Goal: Transaction & Acquisition: Obtain resource

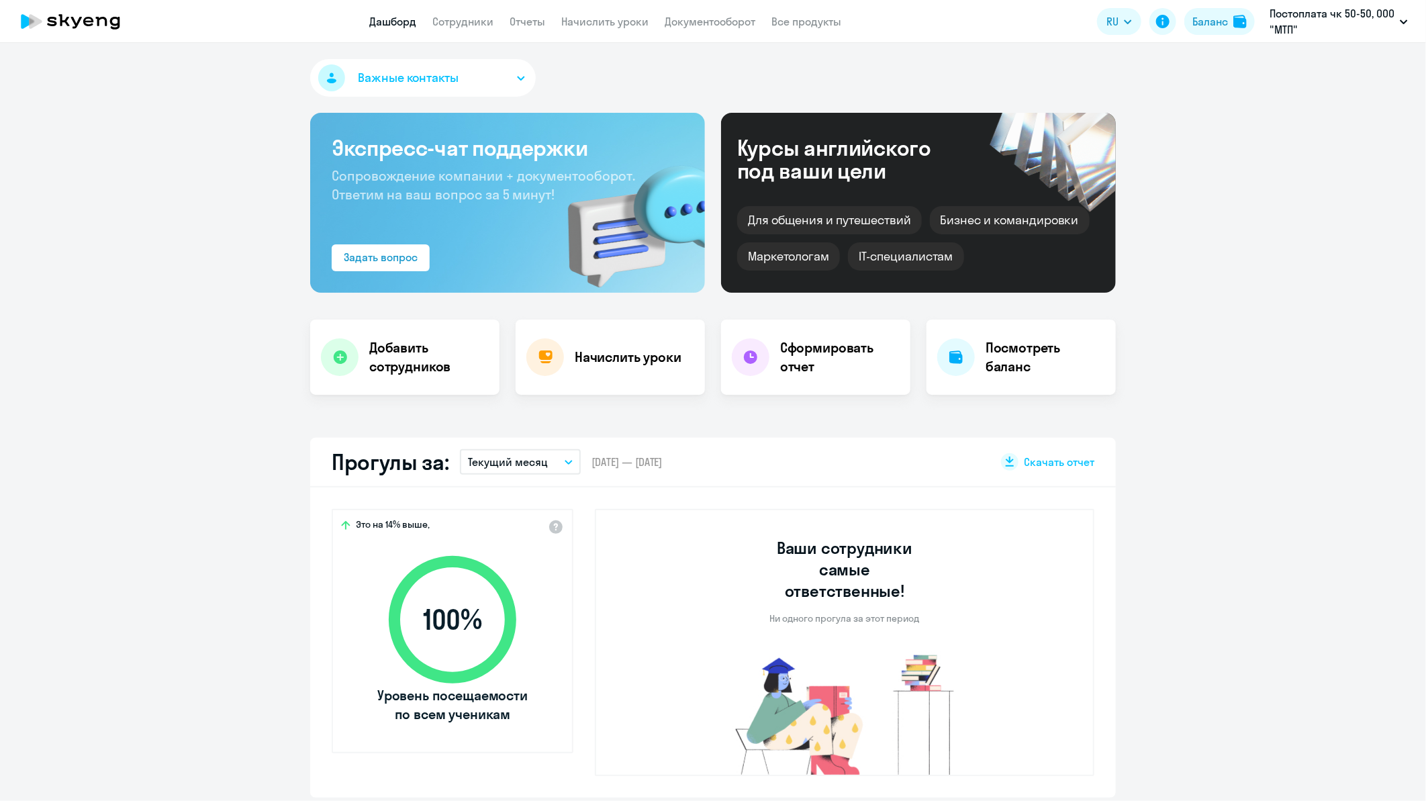
select select "30"
click at [565, 461] on icon "button" at bounding box center [568, 462] width 7 height 3
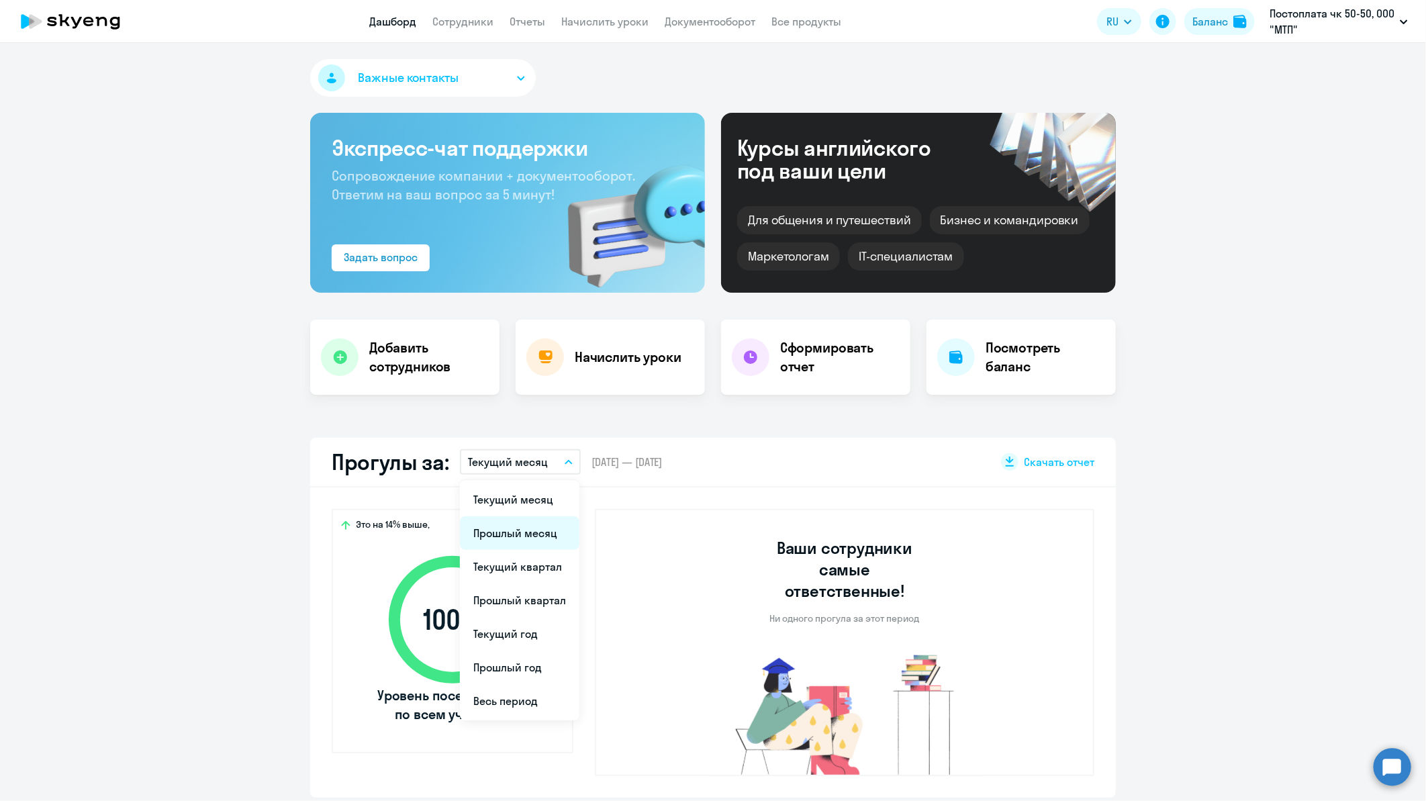
click at [529, 528] on li "Прошлый месяц" at bounding box center [520, 533] width 120 height 34
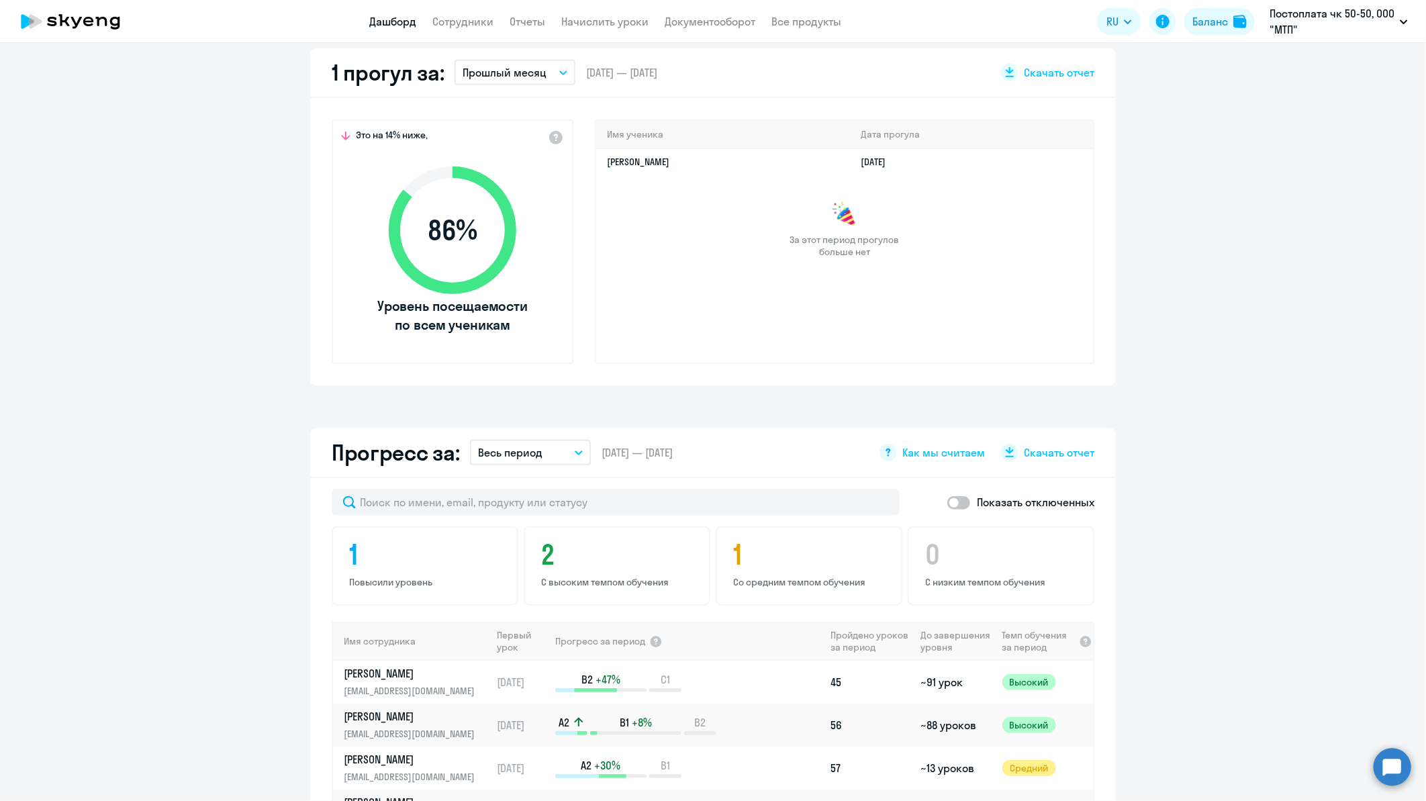
scroll to position [180, 0]
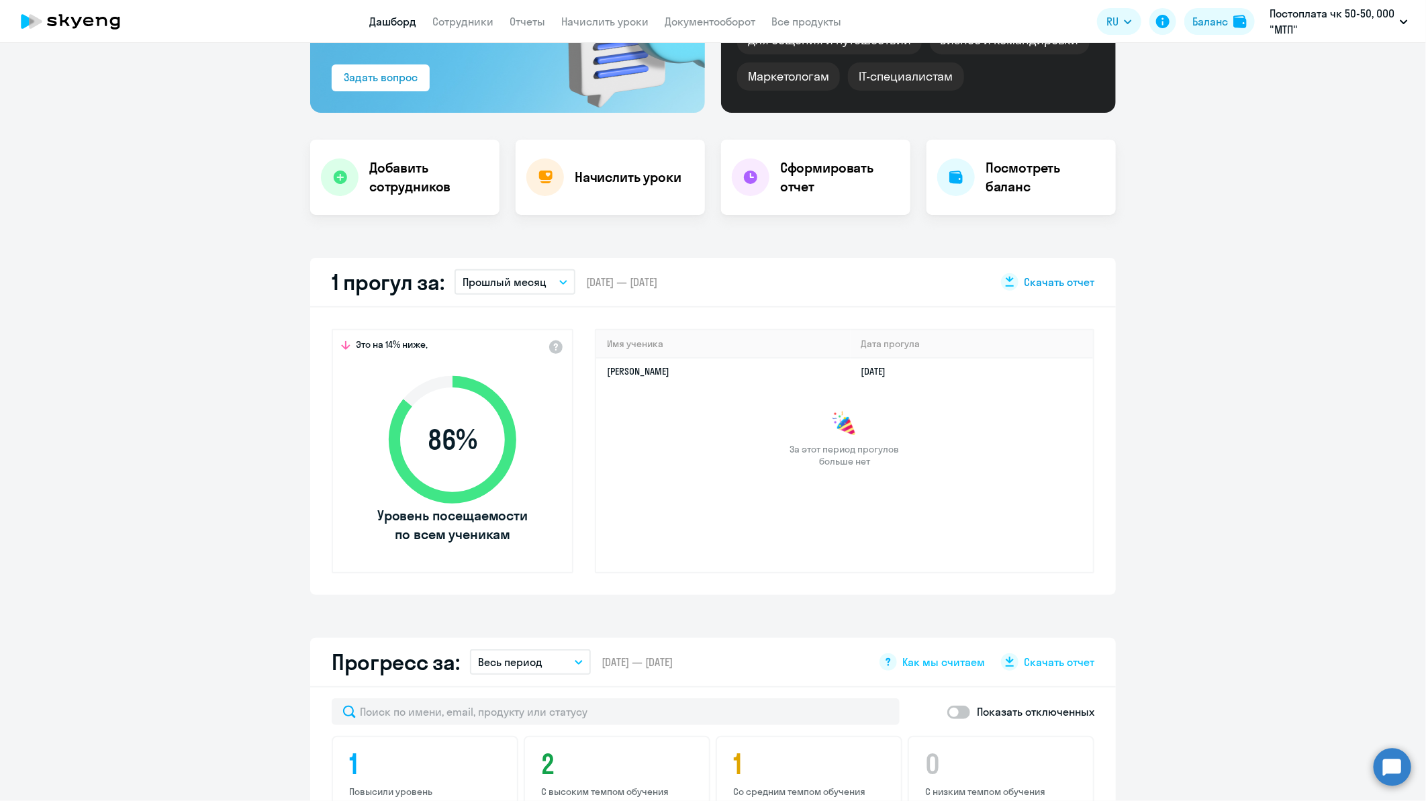
click at [1042, 278] on span "Скачать отчет" at bounding box center [1059, 282] width 71 height 15
click at [823, 236] on div "Важные контакты Экспресс-чат поддержки Сопровождение компании + документооборот…" at bounding box center [713, 422] width 1426 height 758
click at [801, 175] on h4 "Сформировать отчет" at bounding box center [840, 177] width 120 height 38
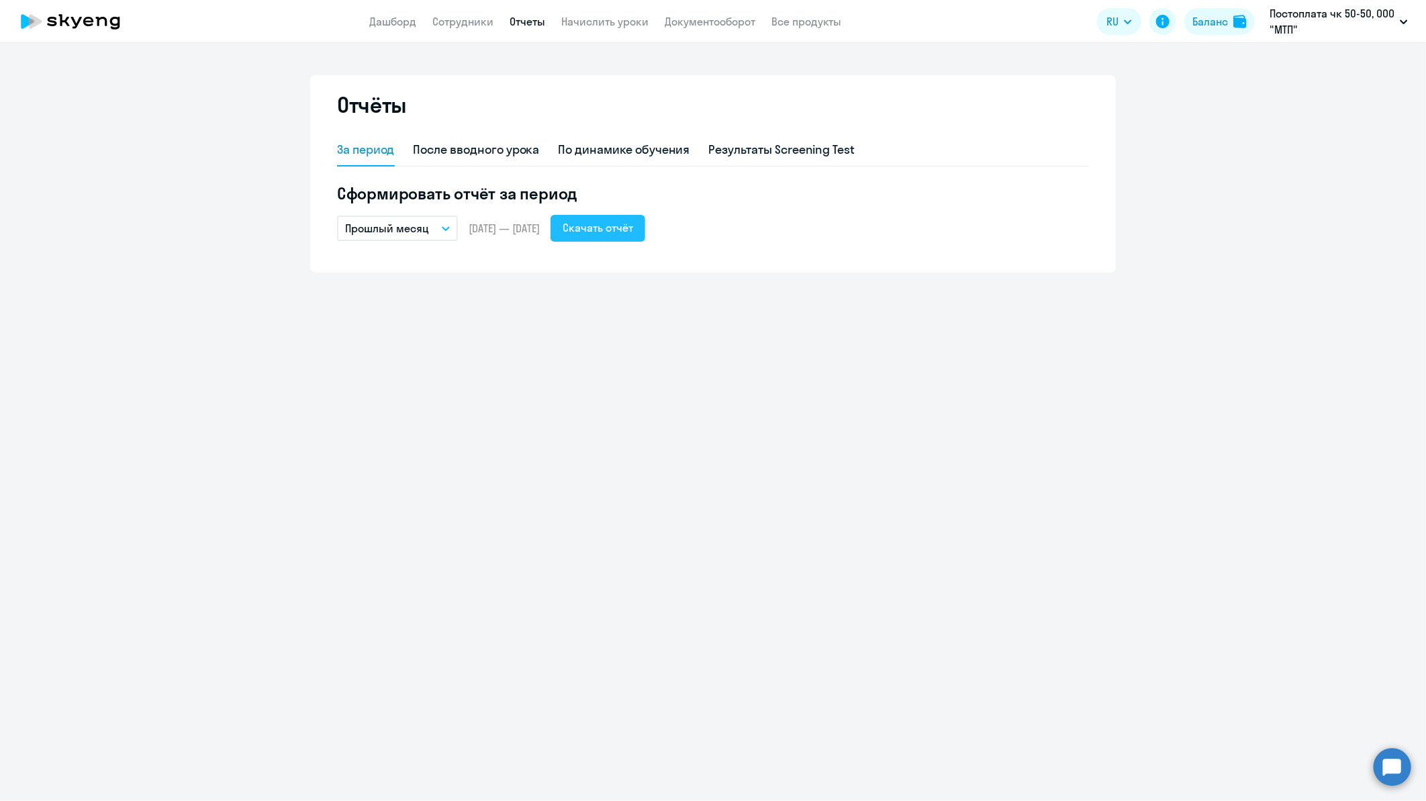
click at [633, 232] on div "Скачать отчёт" at bounding box center [598, 228] width 71 height 16
click at [663, 151] on div "По динамике обучения" at bounding box center [625, 149] width 132 height 17
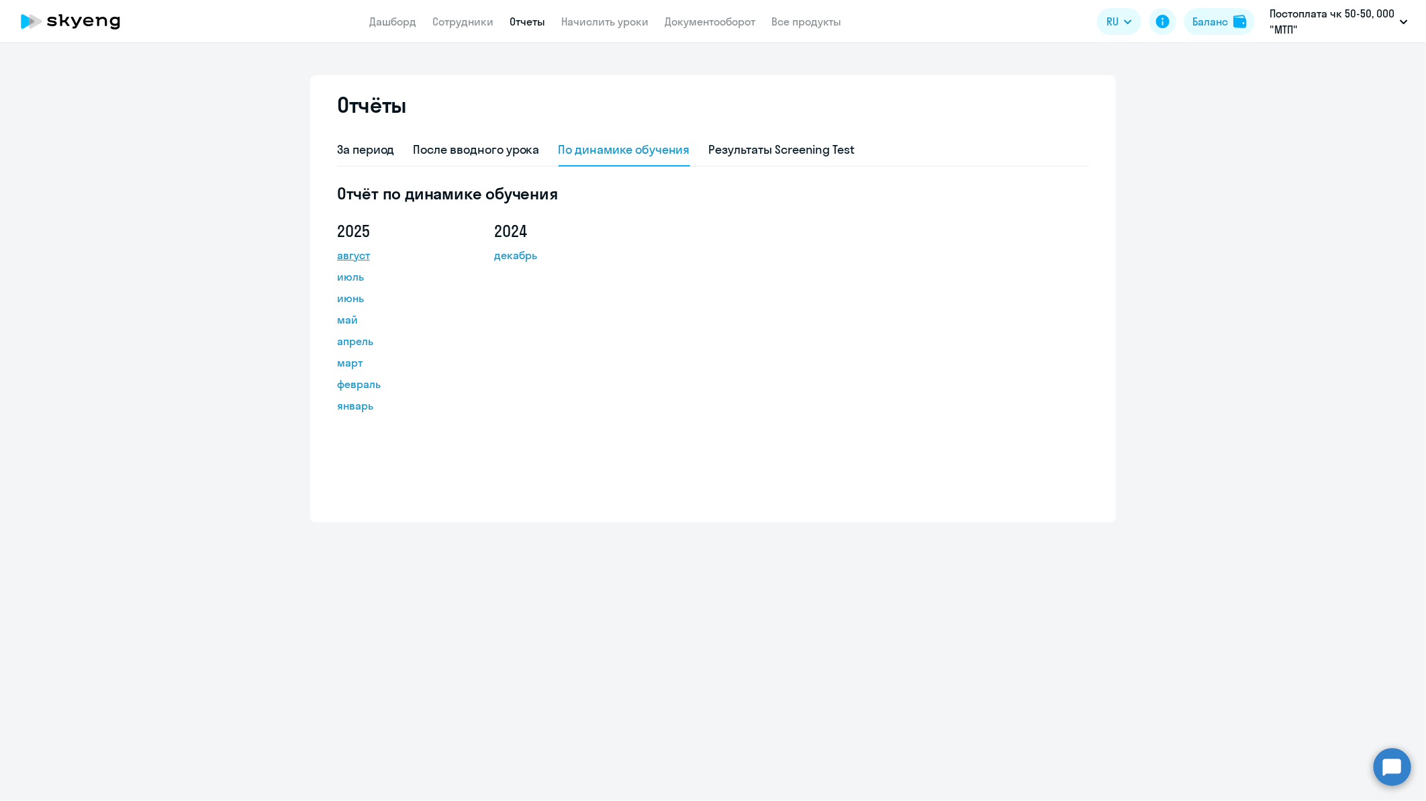
click at [347, 257] on link "август" at bounding box center [397, 255] width 121 height 16
click at [396, 23] on link "Дашборд" at bounding box center [392, 21] width 47 height 13
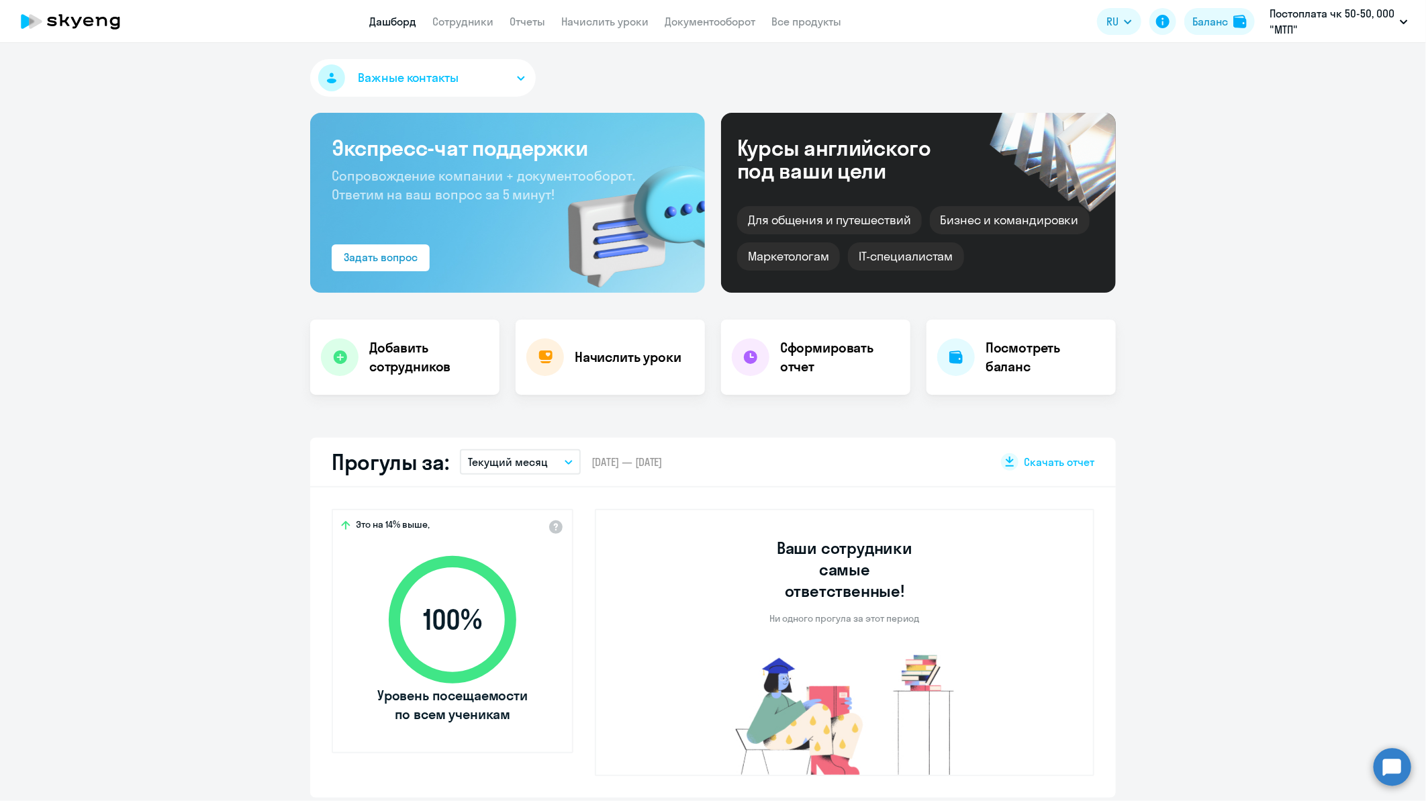
select select "30"
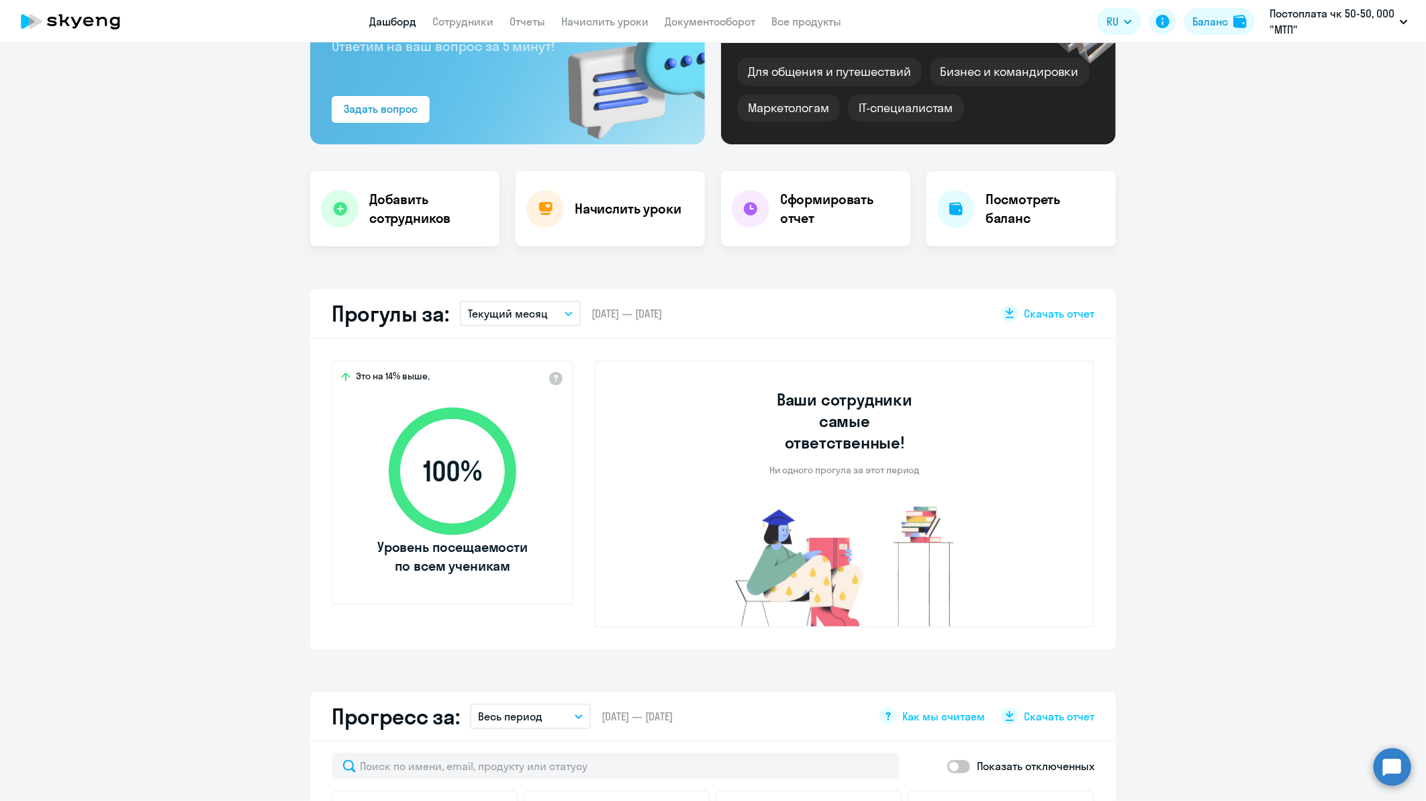
scroll to position [149, 0]
click at [565, 312] on icon "button" at bounding box center [569, 313] width 8 height 5
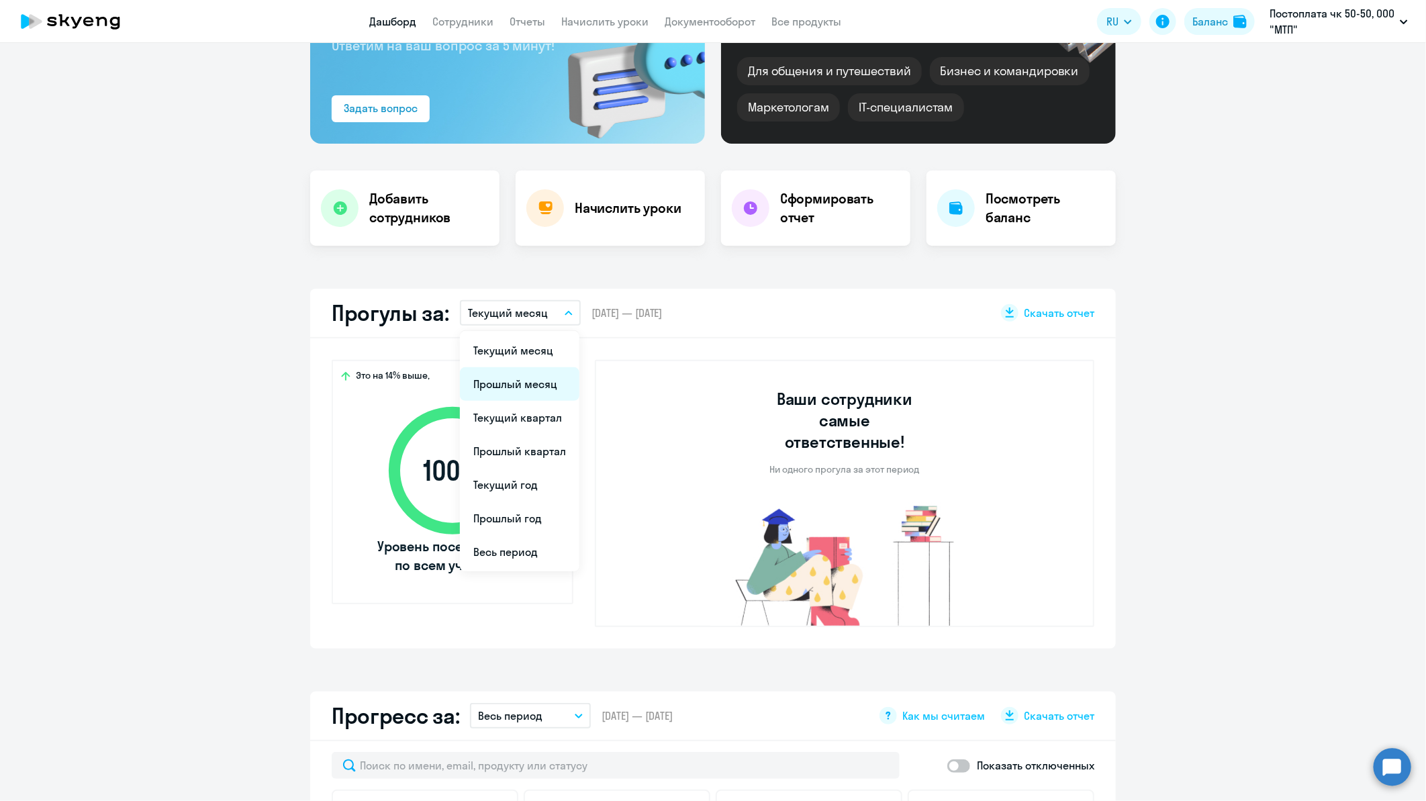
click at [509, 380] on li "Прошлый месяц" at bounding box center [520, 384] width 120 height 34
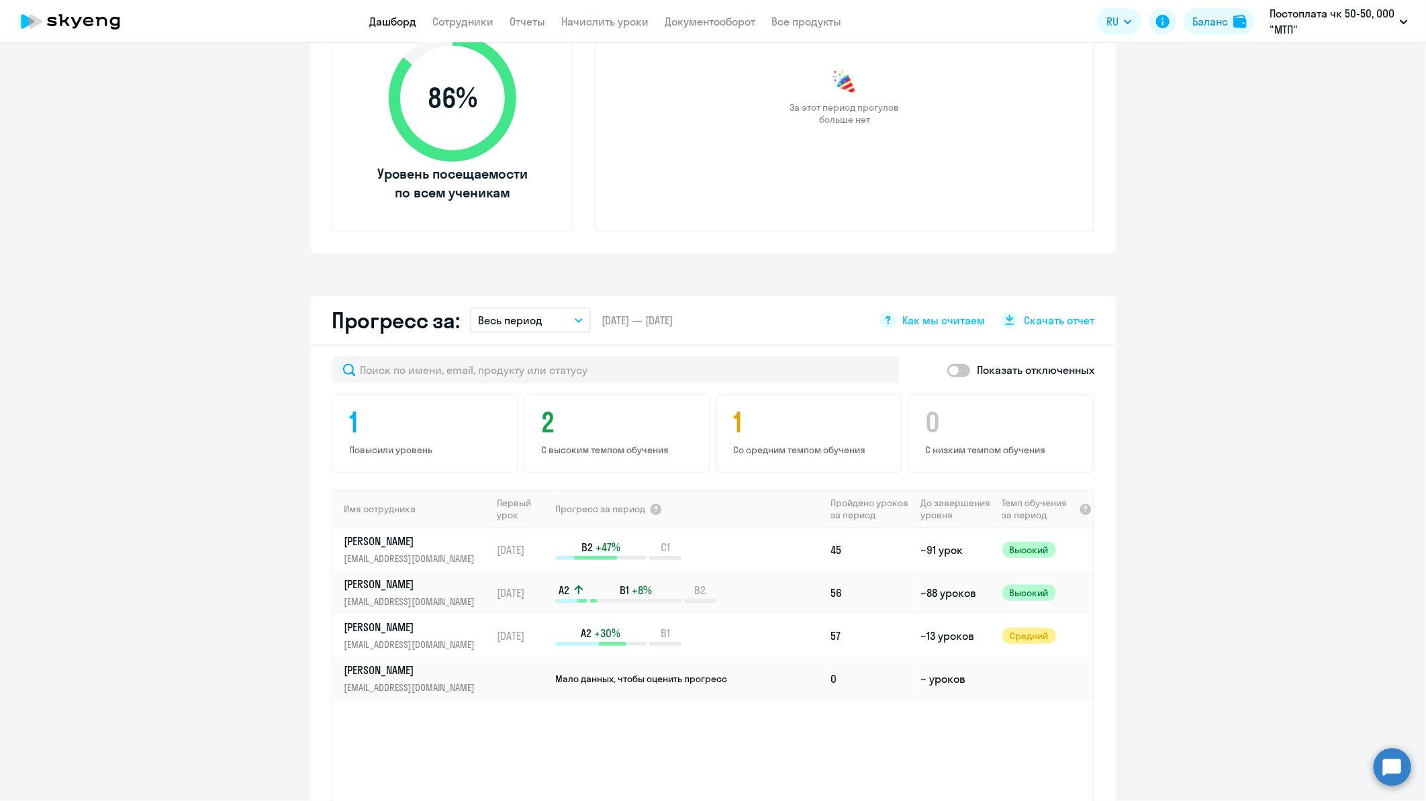
scroll to position [596, 0]
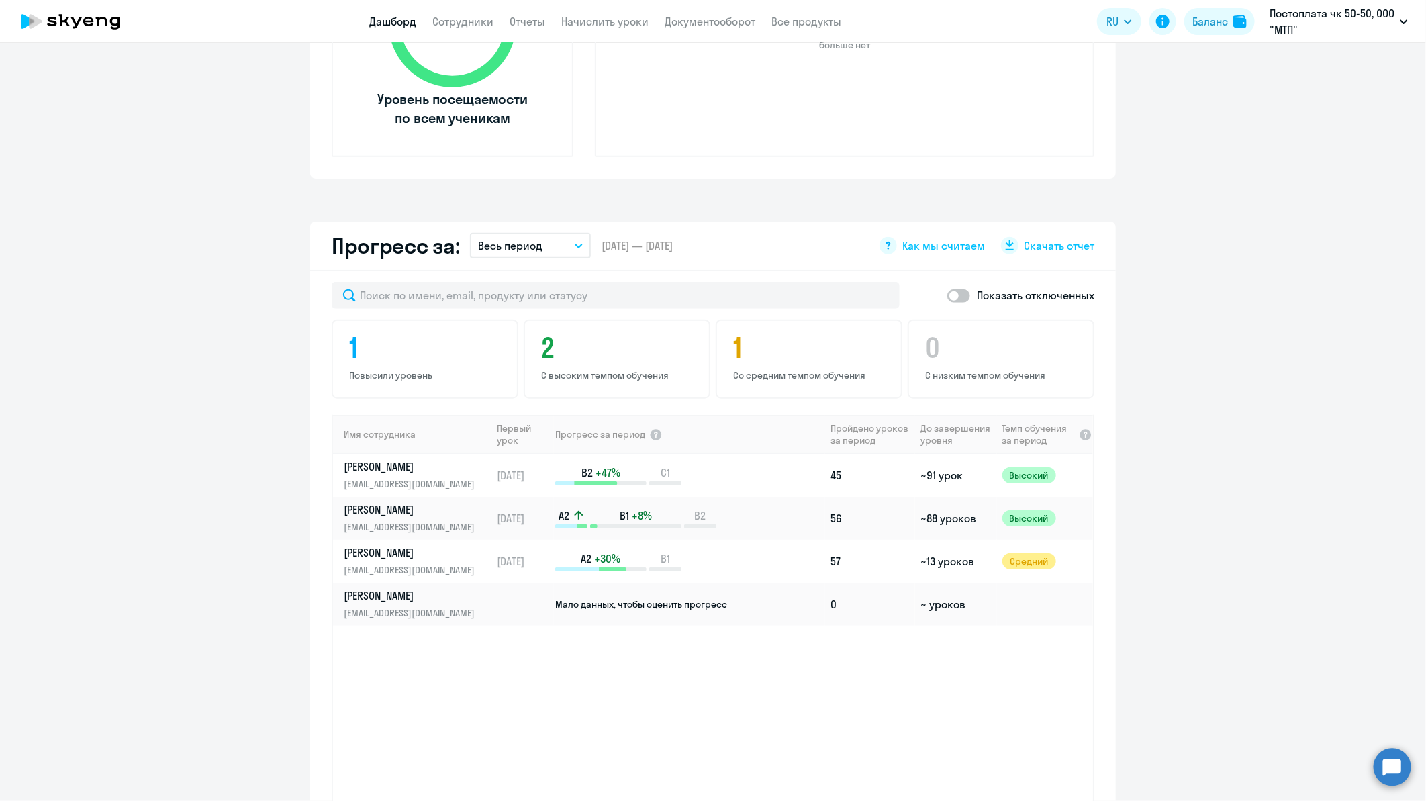
click at [572, 246] on button "Весь период" at bounding box center [530, 246] width 121 height 26
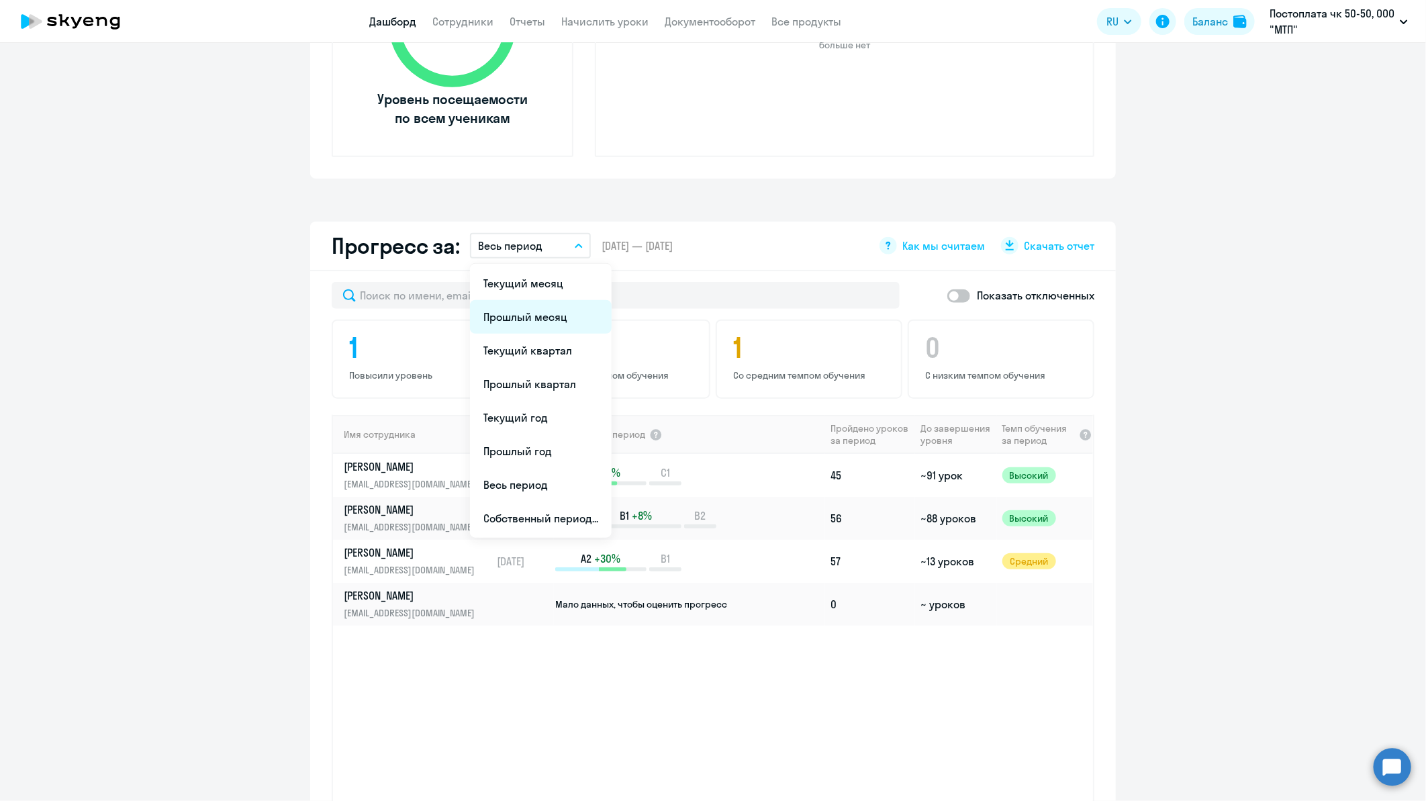
click at [547, 317] on li "Прошлый месяц" at bounding box center [541, 317] width 142 height 34
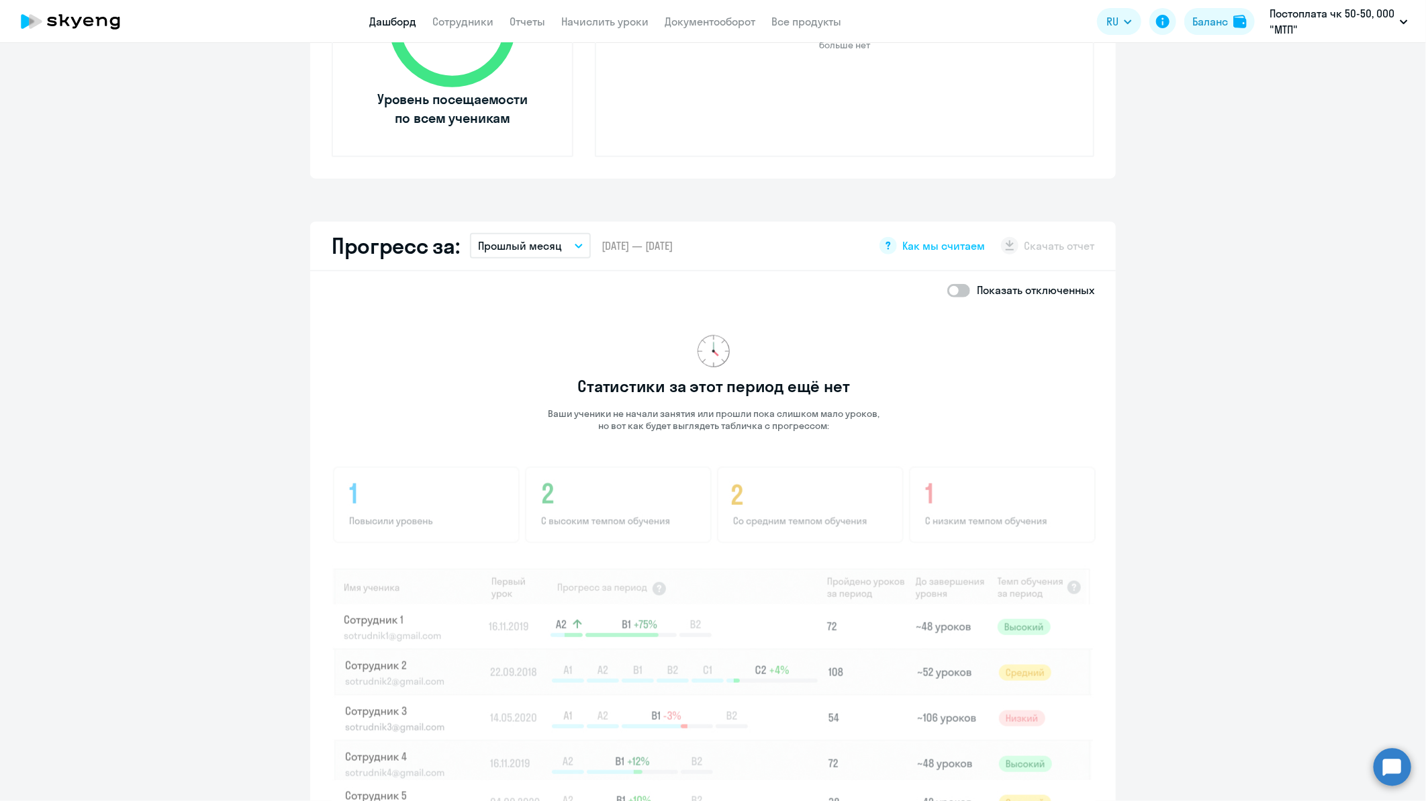
click at [576, 244] on icon "button" at bounding box center [579, 245] width 7 height 3
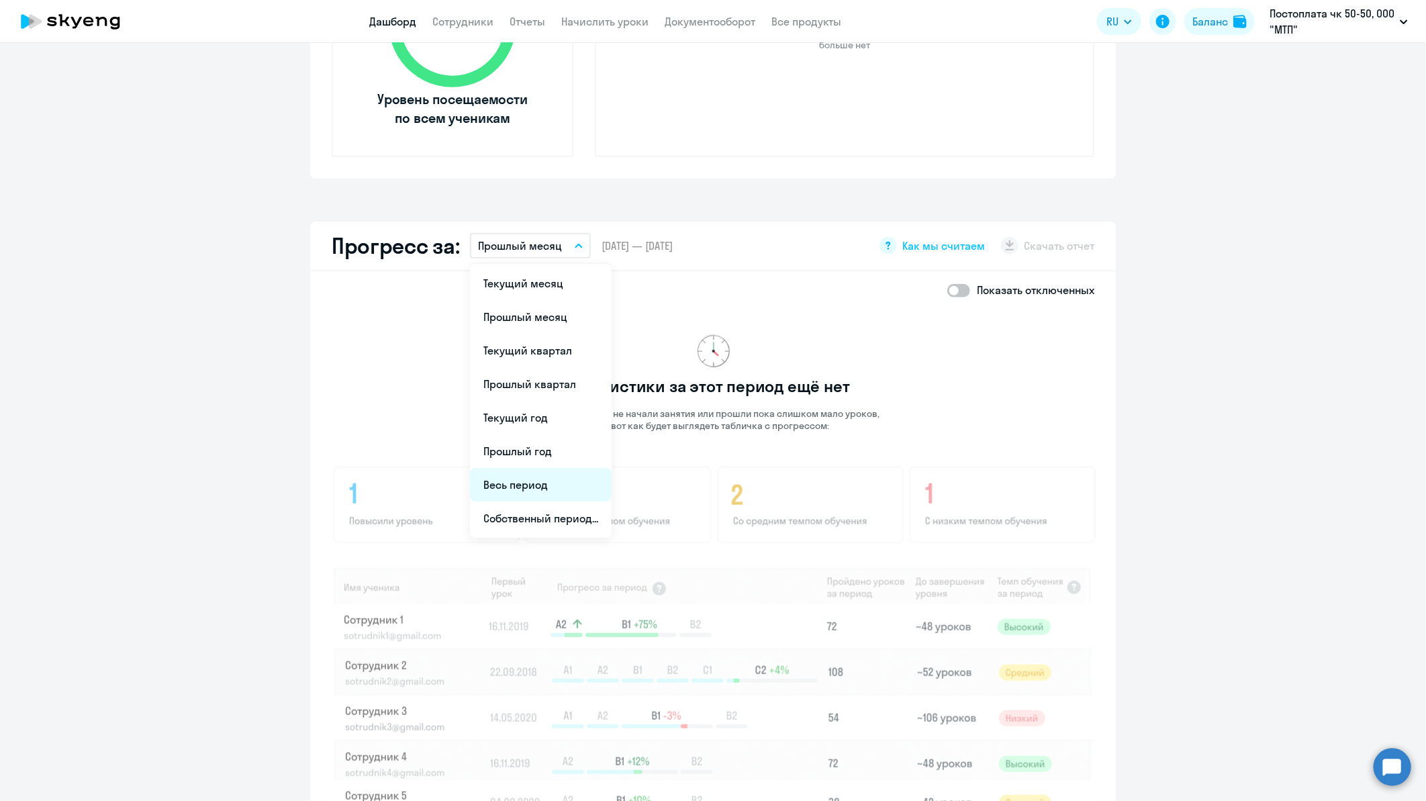
click at [529, 482] on li "Весь период" at bounding box center [541, 485] width 142 height 34
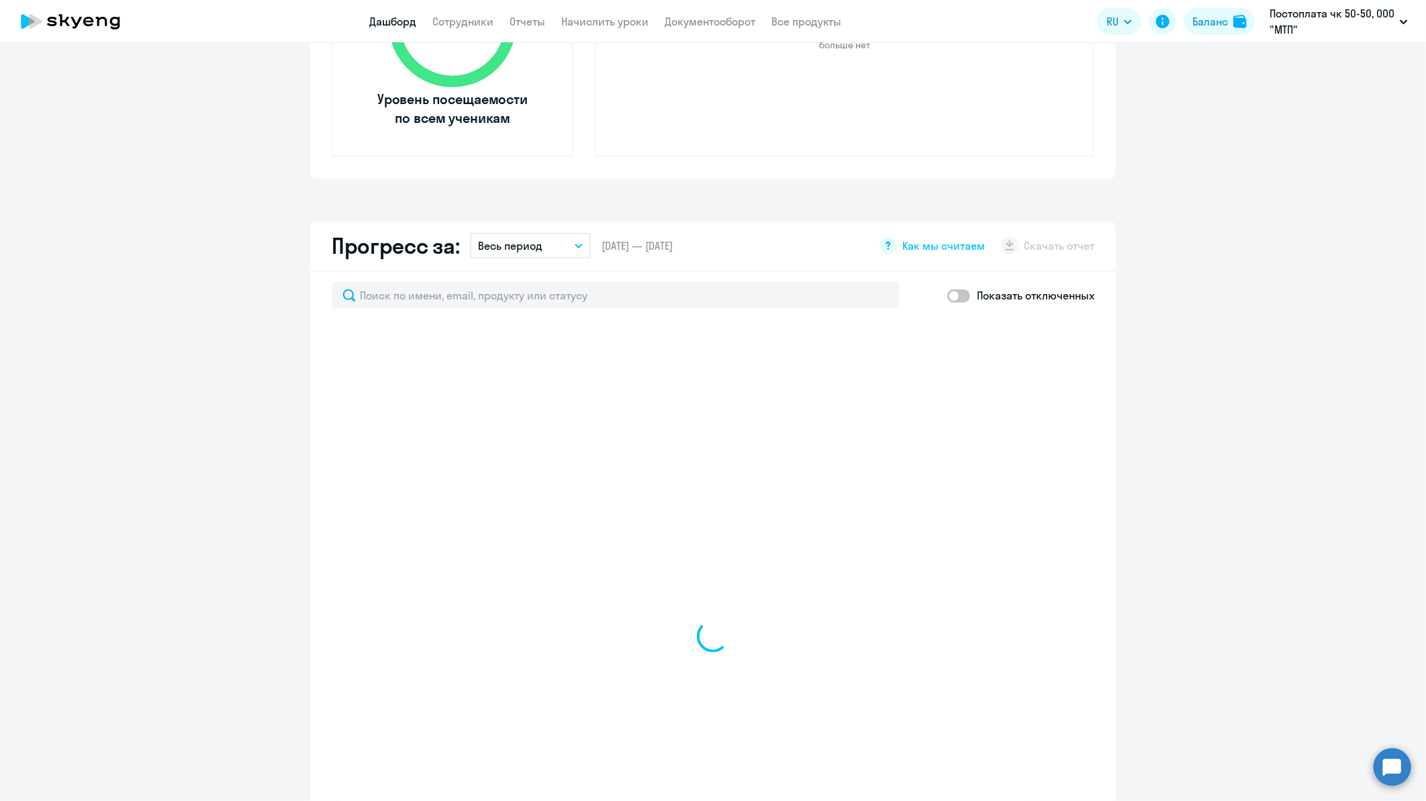
select select "30"
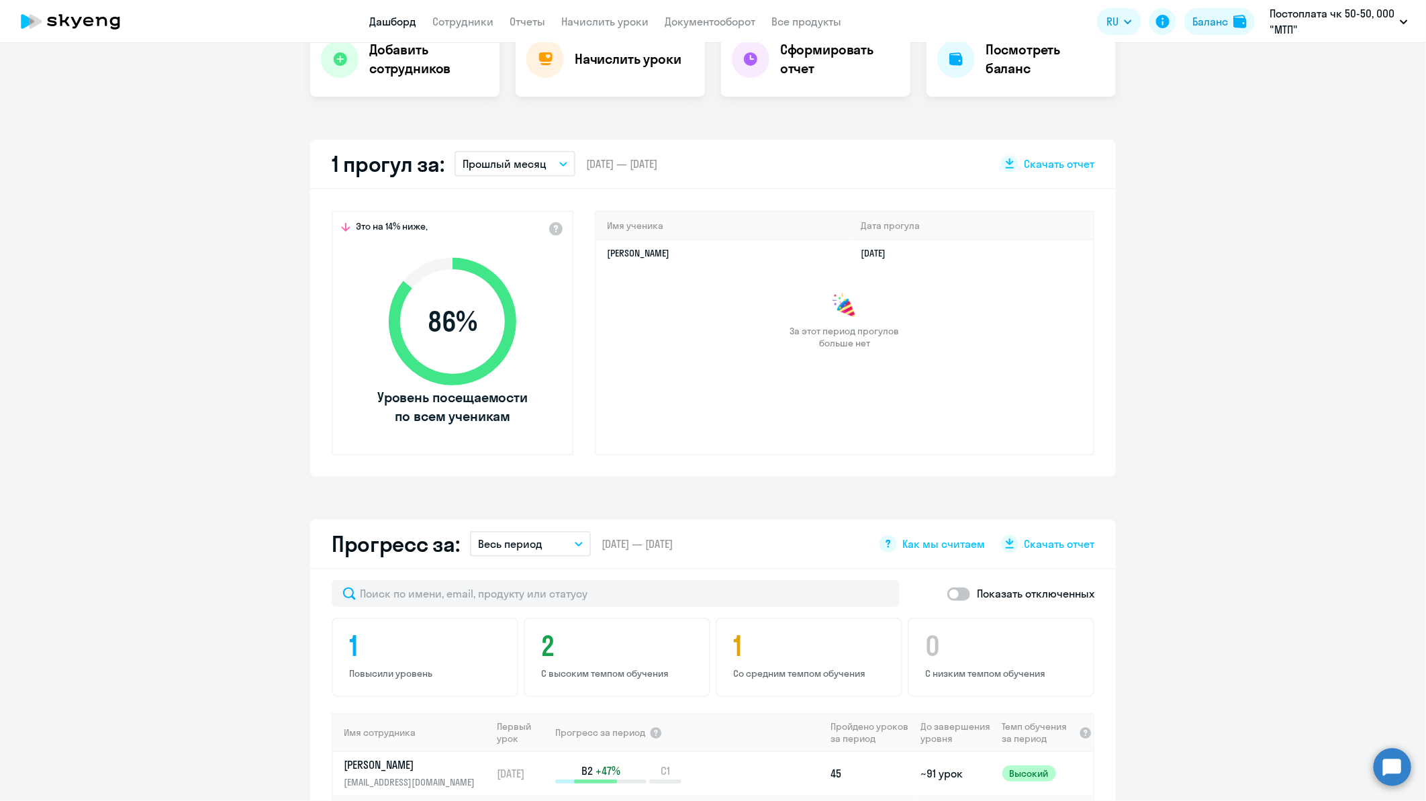
scroll to position [373, 0]
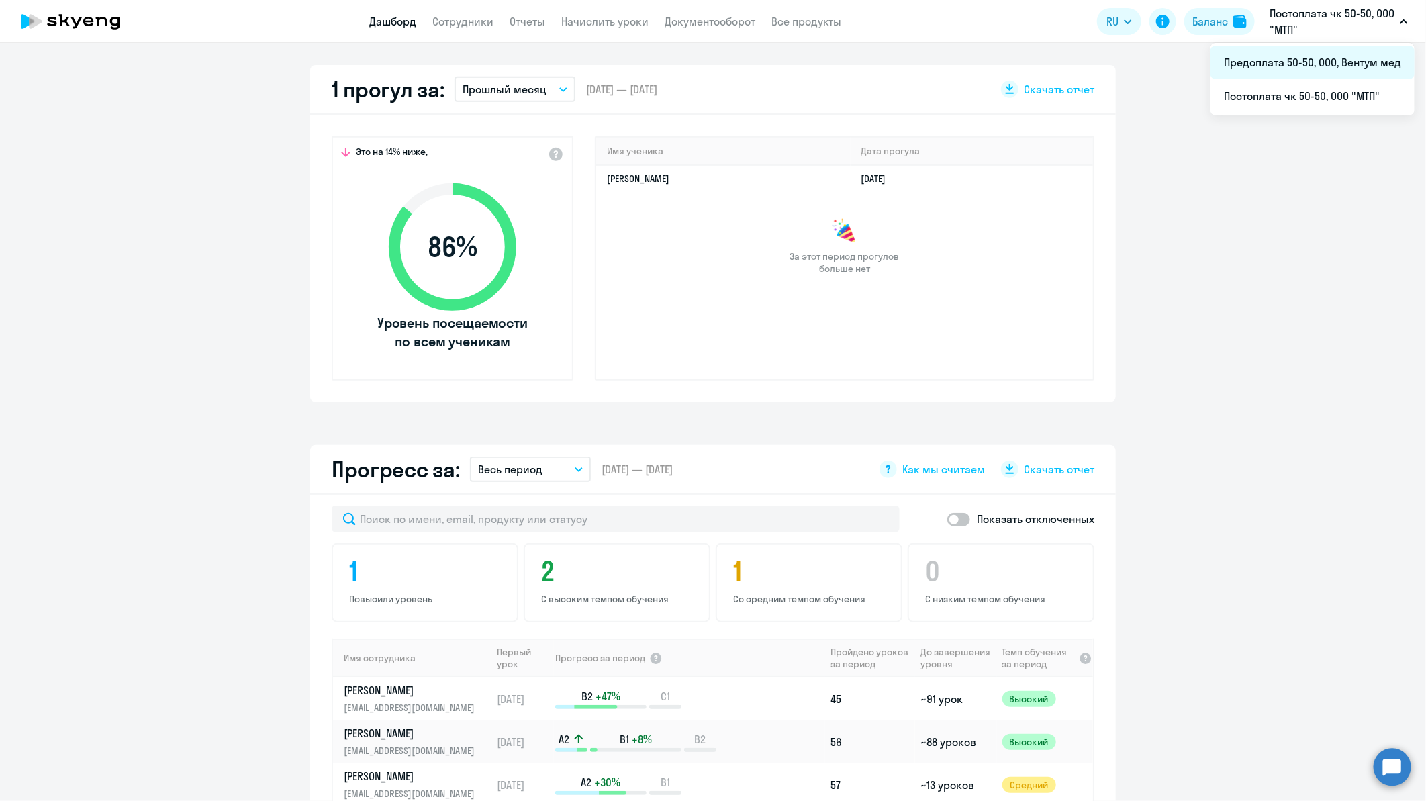
click at [1328, 58] on li "Предоплата 50-50, ООО, Вентум мед" at bounding box center [1313, 63] width 204 height 34
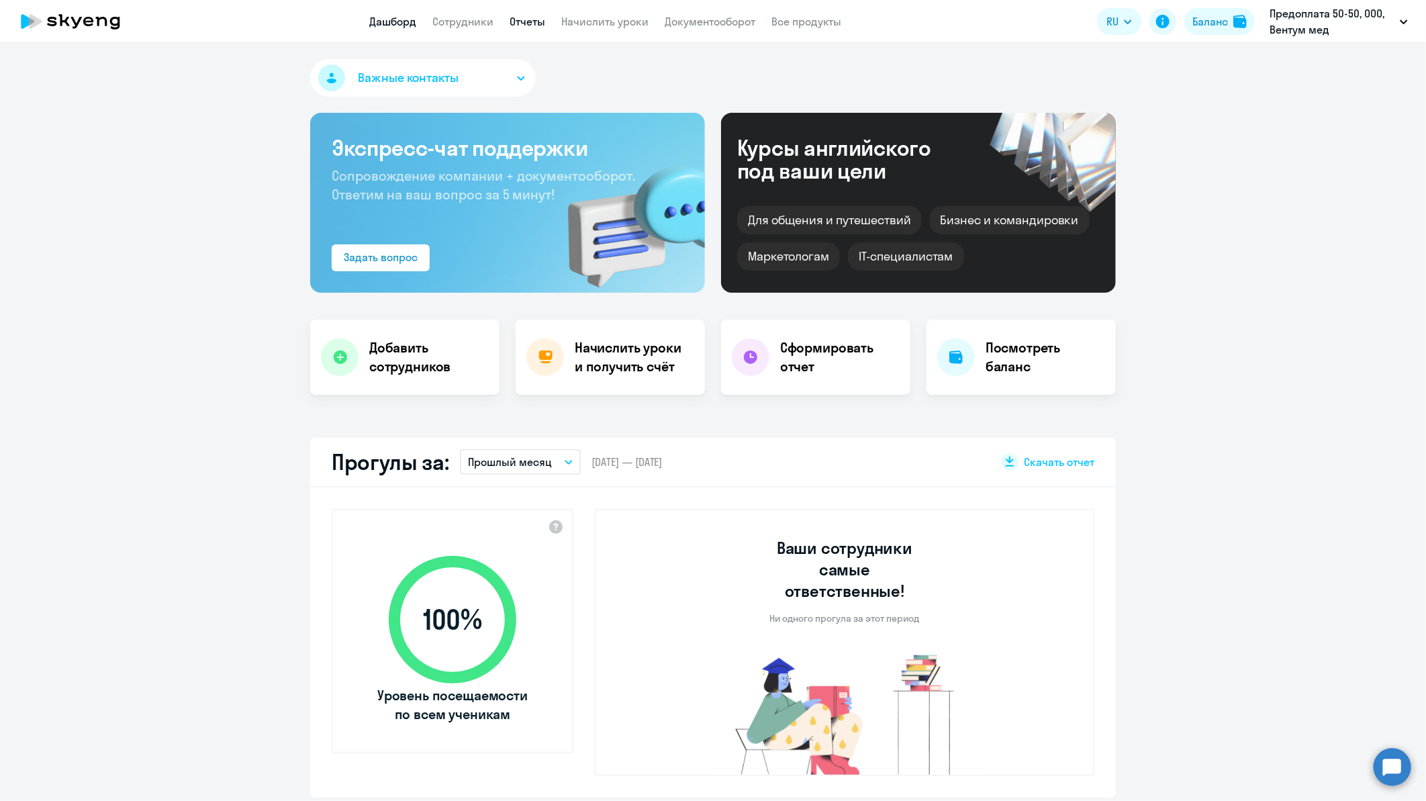
click at [529, 23] on link "Отчеты" at bounding box center [528, 21] width 36 height 13
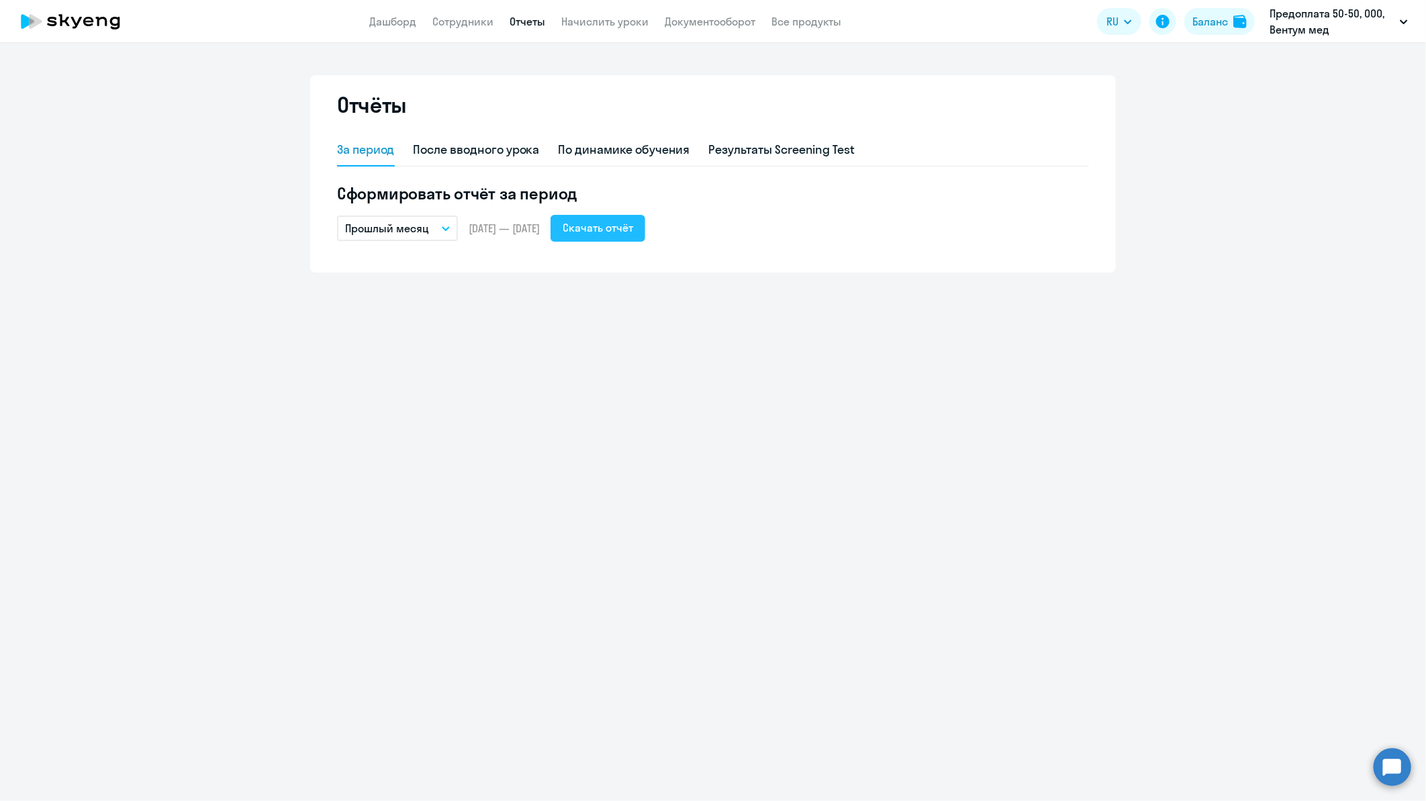
click at [633, 224] on div "Скачать отчёт" at bounding box center [598, 228] width 71 height 16
click at [578, 150] on div "По динамике обучения" at bounding box center [625, 149] width 132 height 17
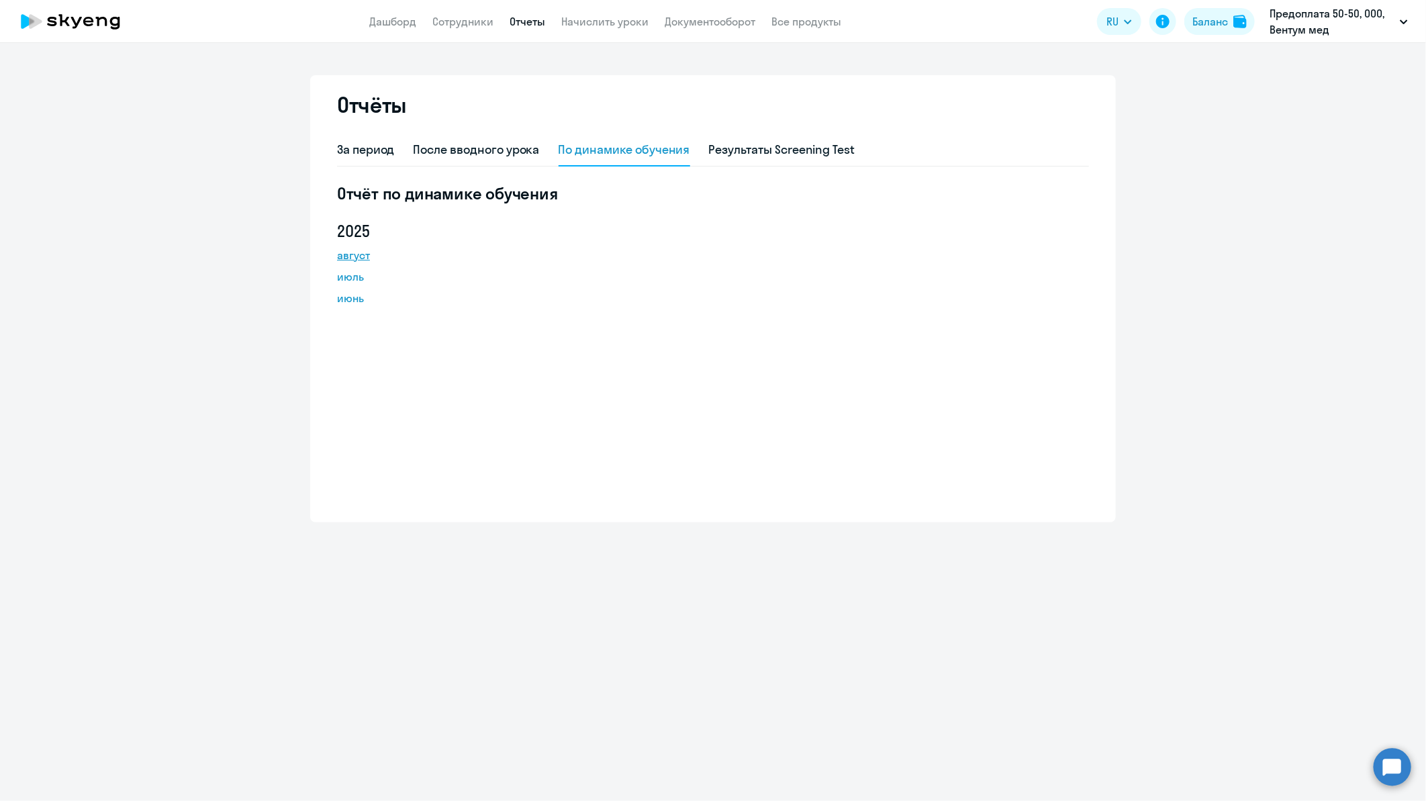
click at [355, 252] on link "август" at bounding box center [397, 255] width 121 height 16
click at [396, 15] on link "Дашборд" at bounding box center [392, 21] width 47 height 13
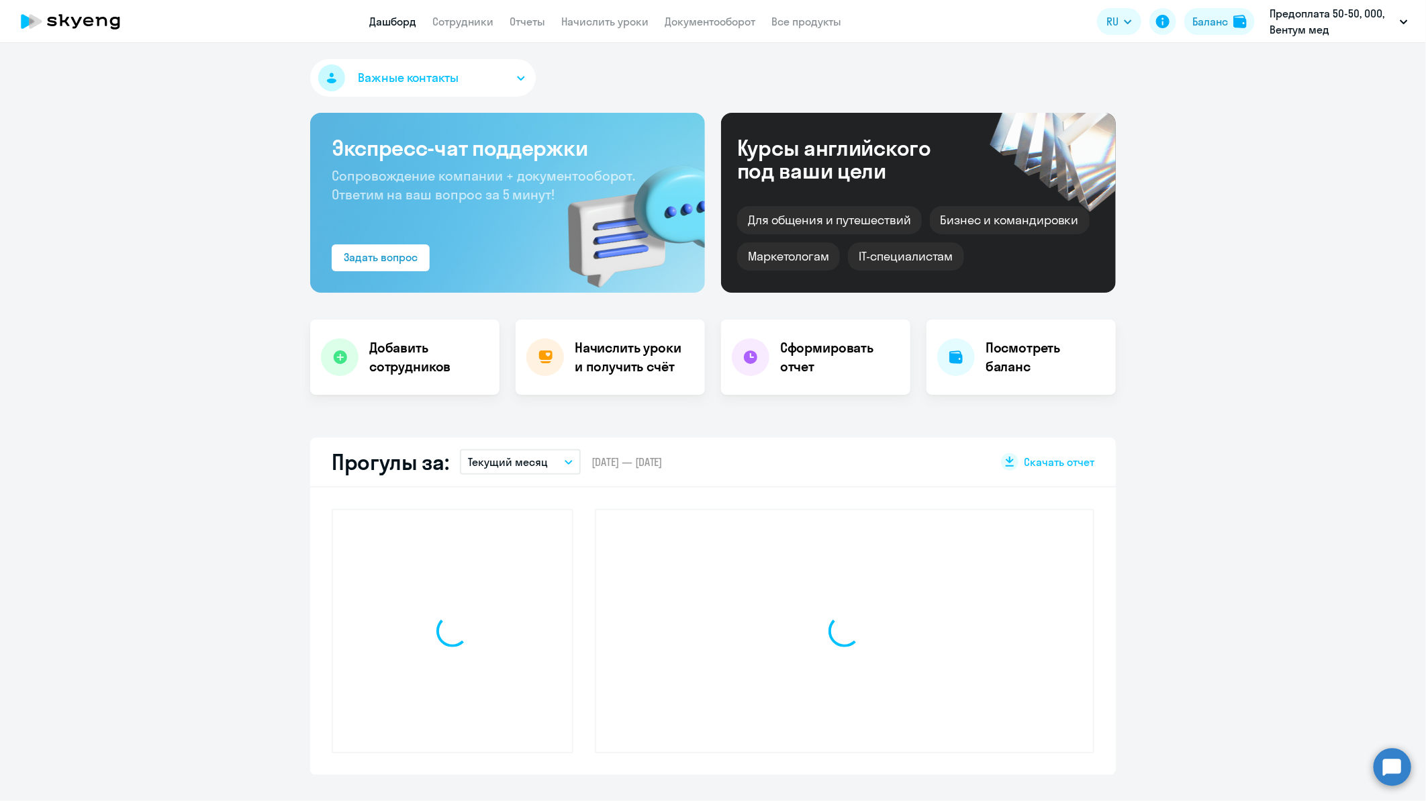
select select "30"
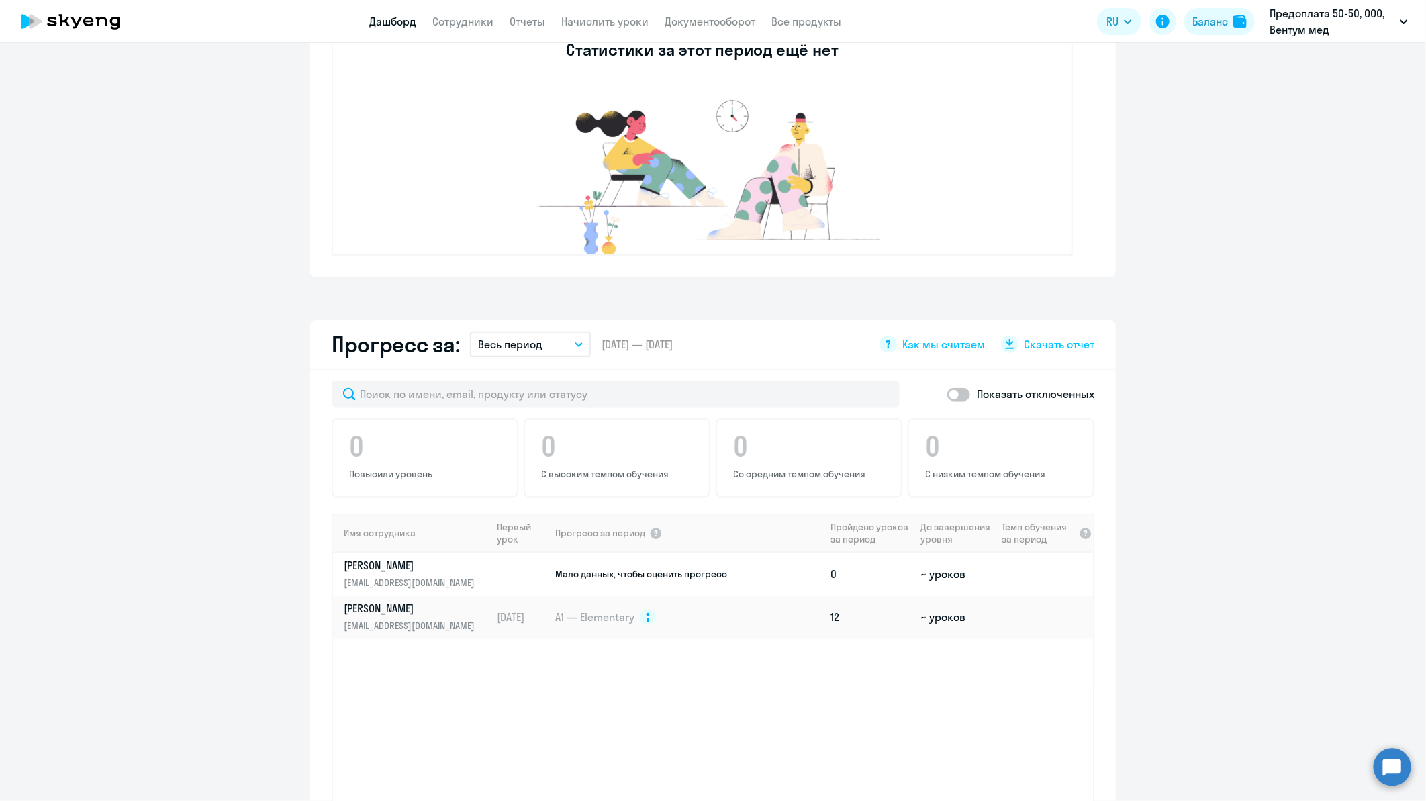
scroll to position [522, 0]
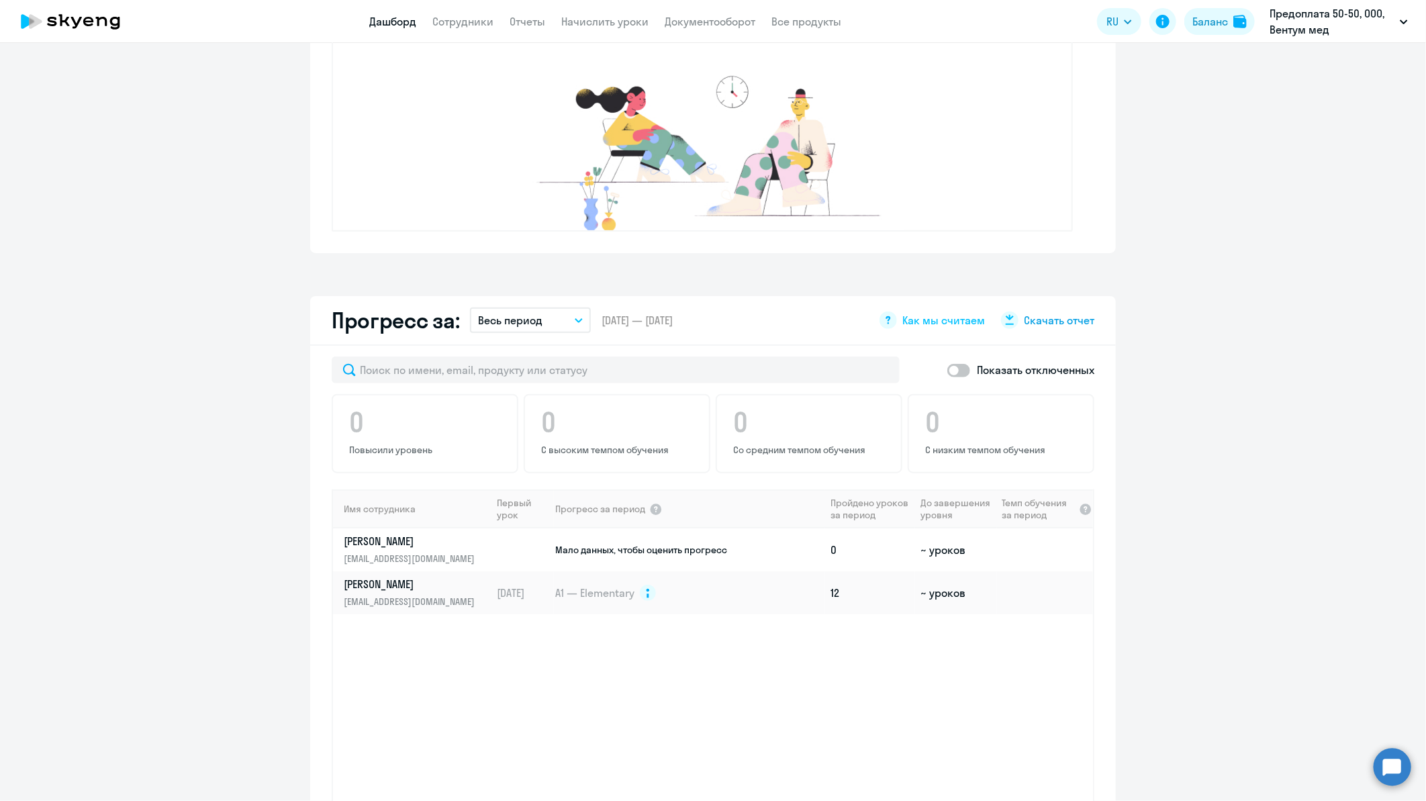
click at [1036, 316] on span "Скачать отчет" at bounding box center [1059, 320] width 71 height 15
click at [938, 314] on span "Как мы считаем" at bounding box center [944, 320] width 83 height 15
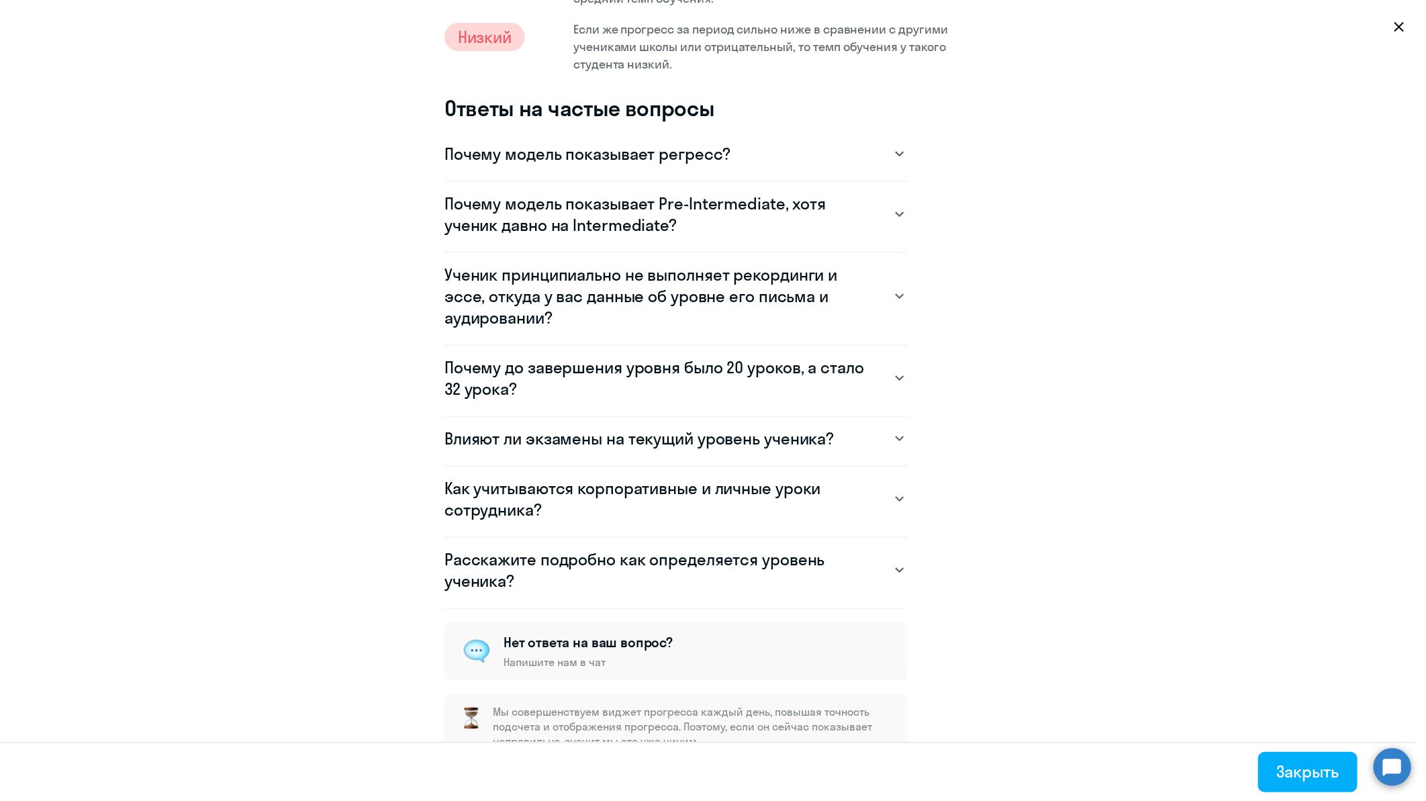
scroll to position [846, 0]
click at [896, 497] on icon at bounding box center [899, 499] width 7 height 4
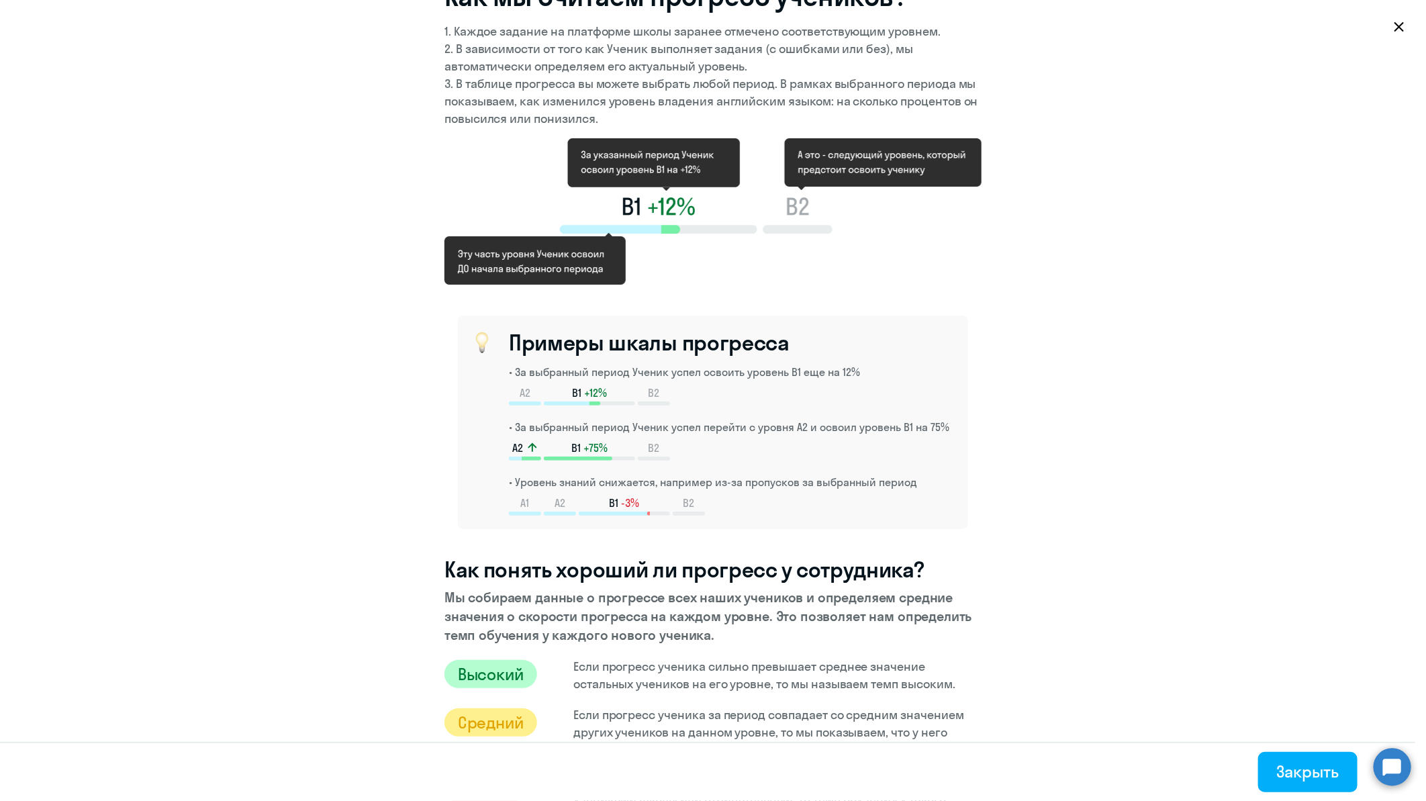
scroll to position [0, 0]
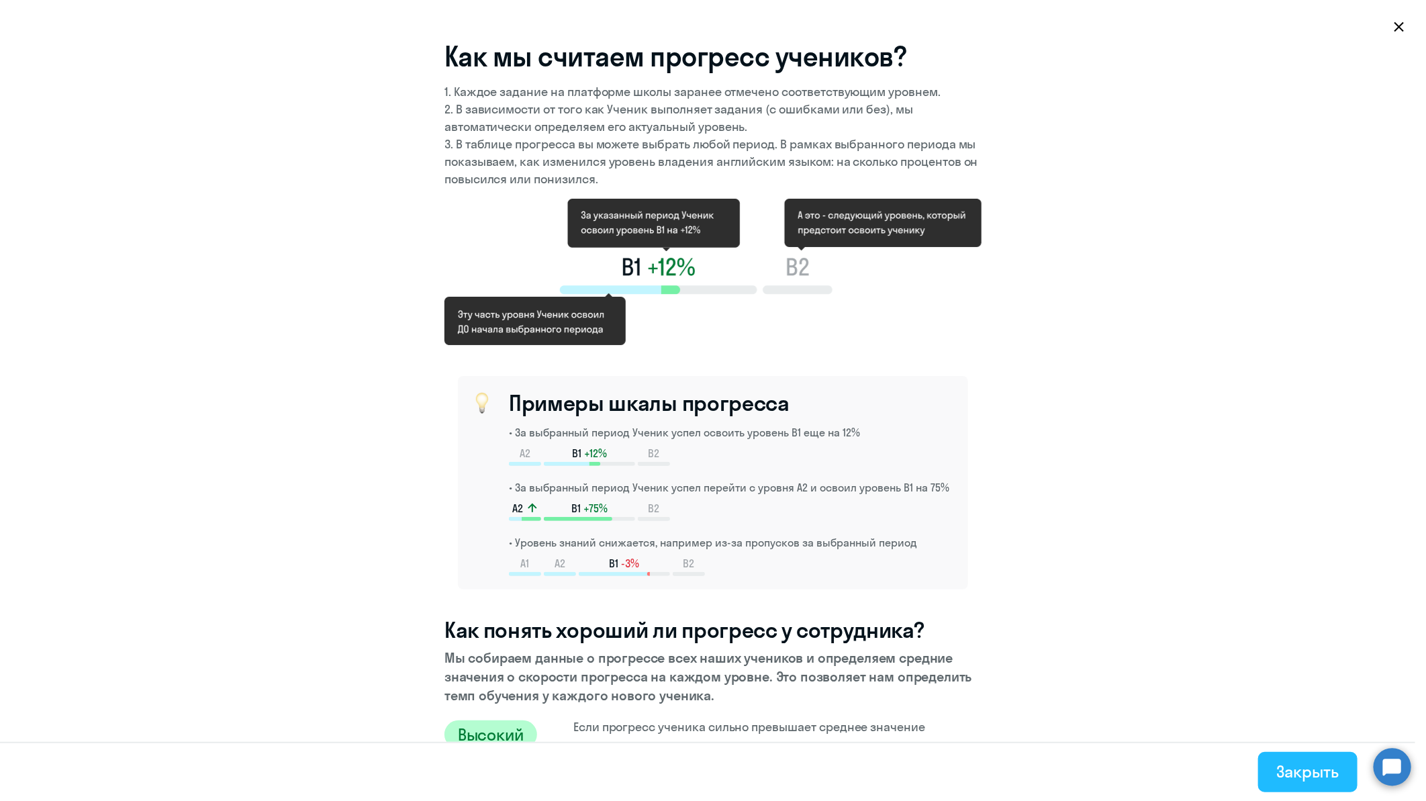
click at [1295, 752] on button "Закрыть" at bounding box center [1308, 772] width 99 height 40
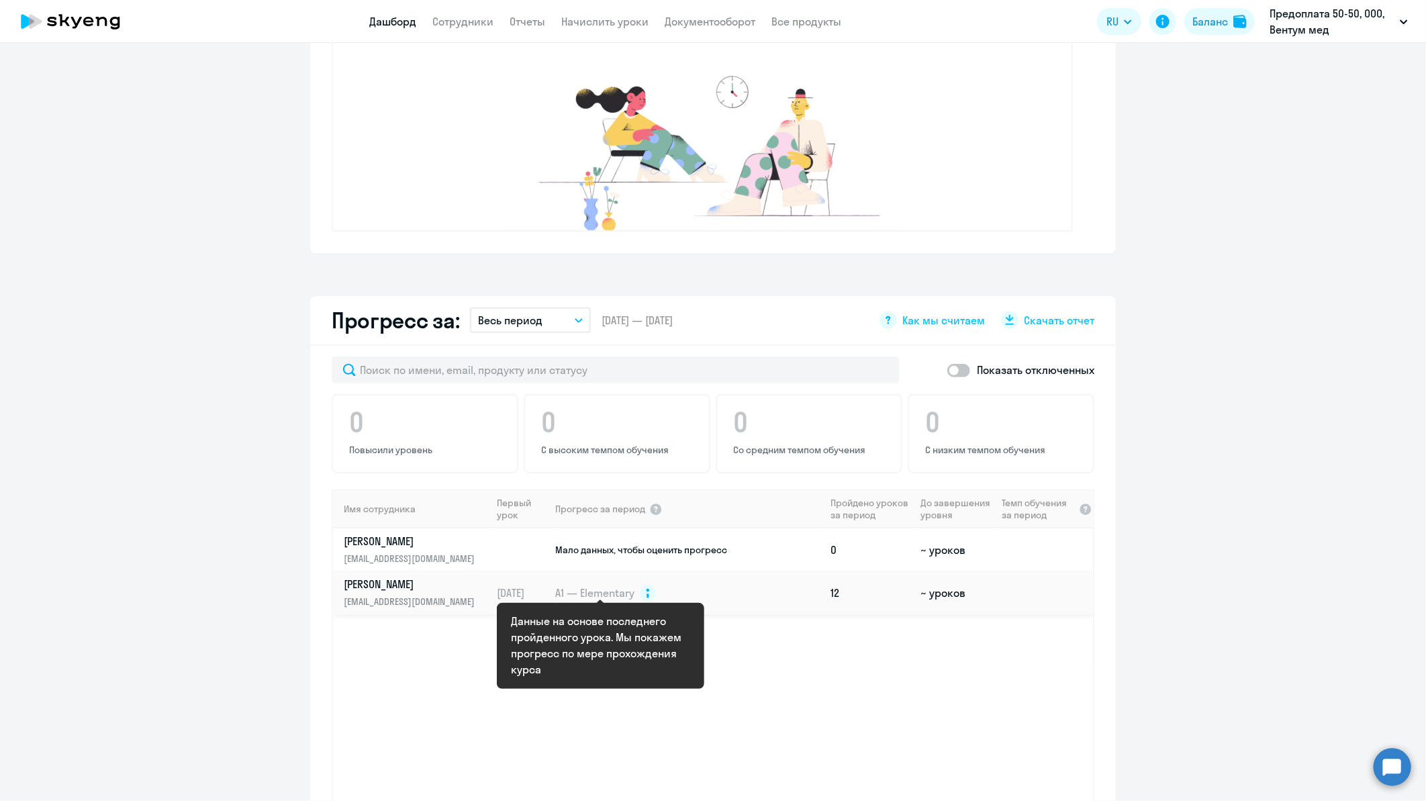
click at [641, 592] on circle at bounding box center [648, 593] width 16 height 16
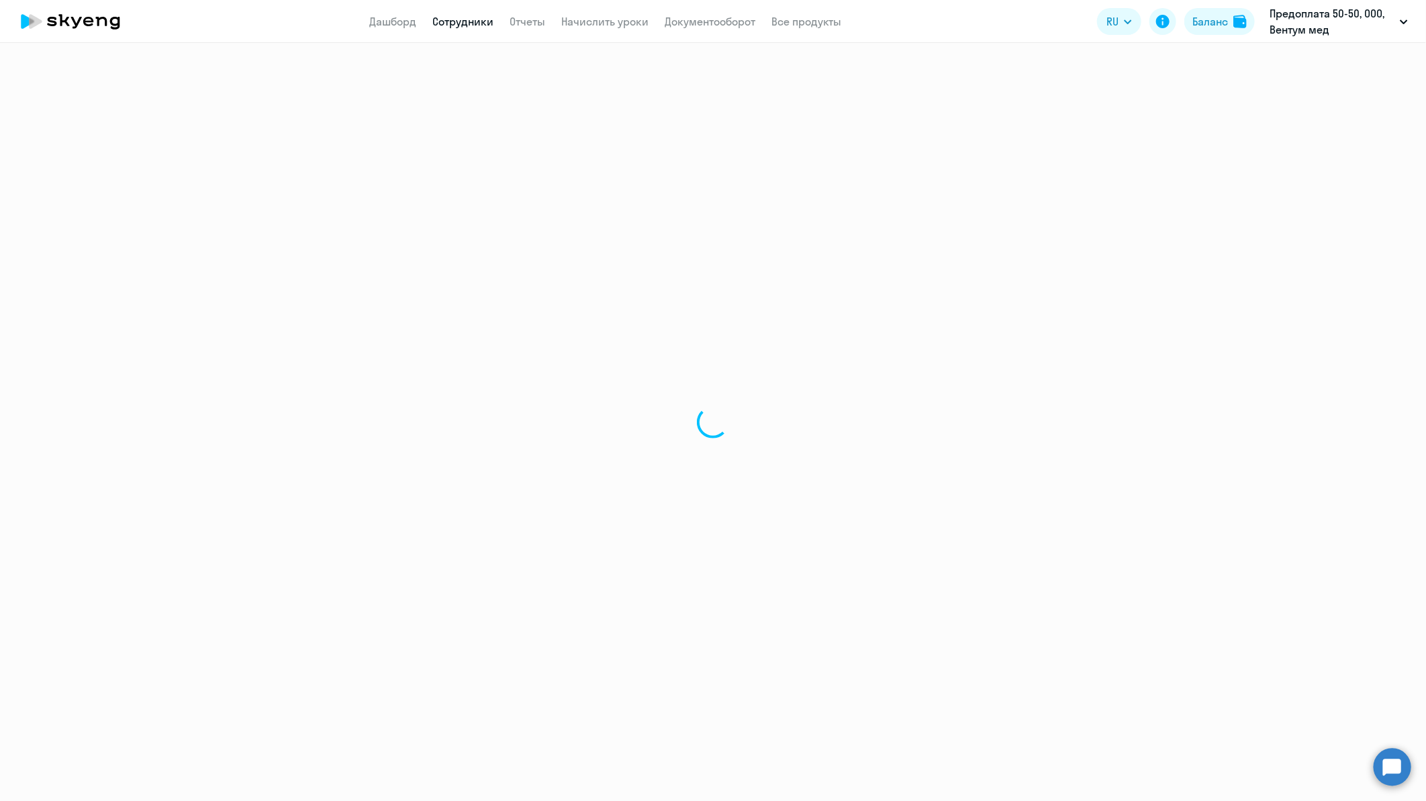
select select "english"
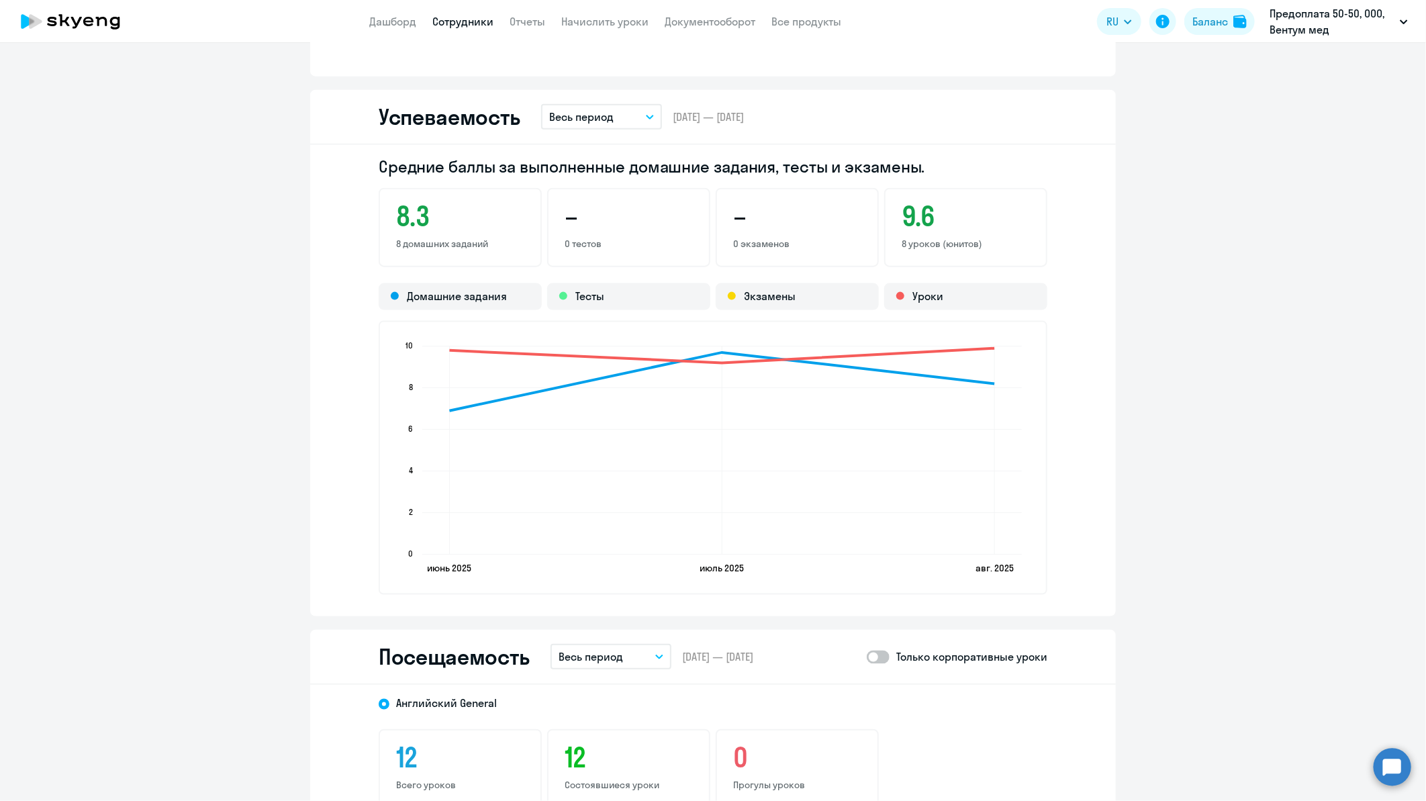
scroll to position [821, 0]
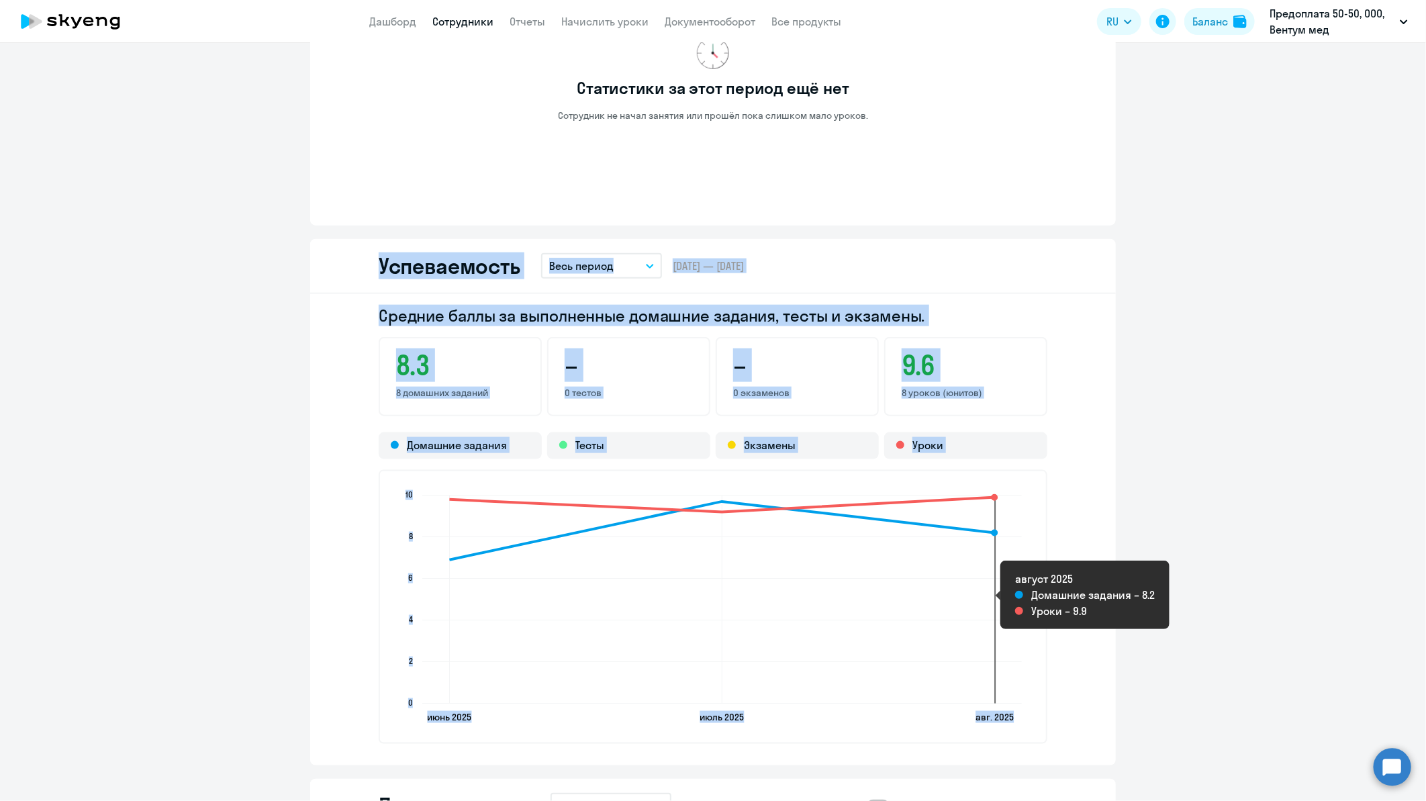
drag, startPoint x: 333, startPoint y: 256, endPoint x: 1006, endPoint y: 680, distance: 795.6
click at [1006, 680] on div "Успеваемость Весь период – [DATE] — [DATE] Средние баллы за выполненные домашни…" at bounding box center [713, 502] width 806 height 527
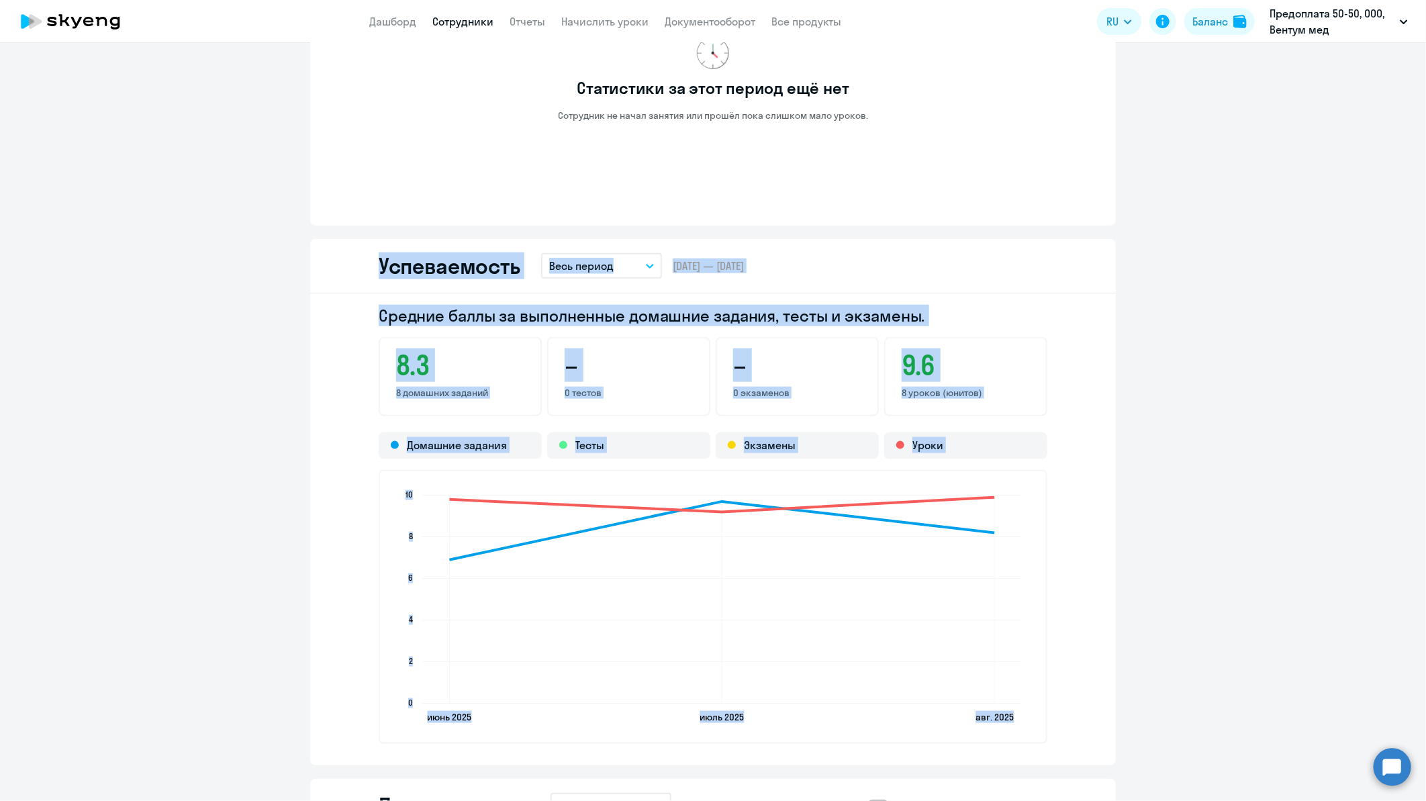
drag, startPoint x: 1006, startPoint y: 680, endPoint x: 1077, endPoint y: 518, distance: 176.8
click at [1077, 518] on div "Средние баллы за выполненные домашние задания, тесты и экзамены. 8.3 8 домашних…" at bounding box center [713, 529] width 806 height 471
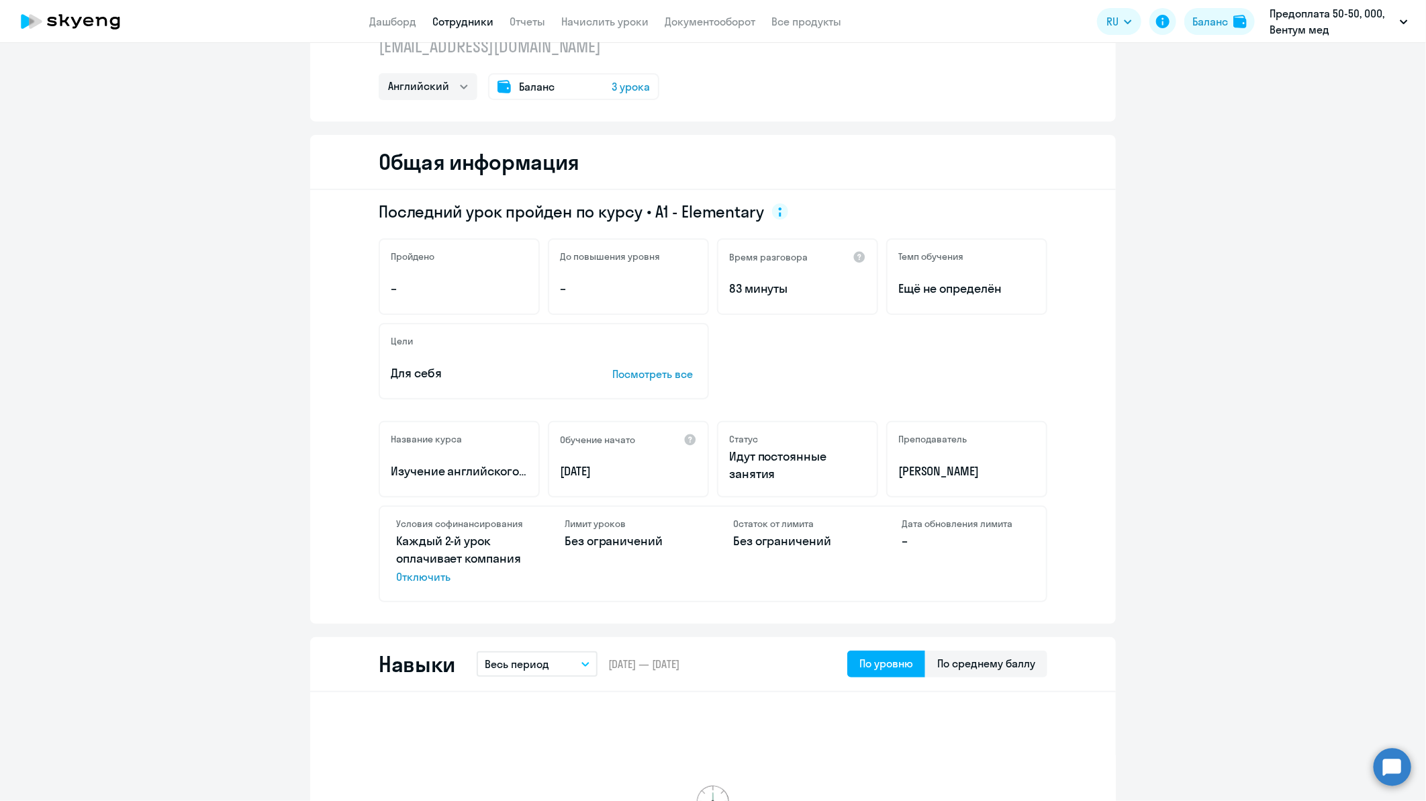
scroll to position [0, 0]
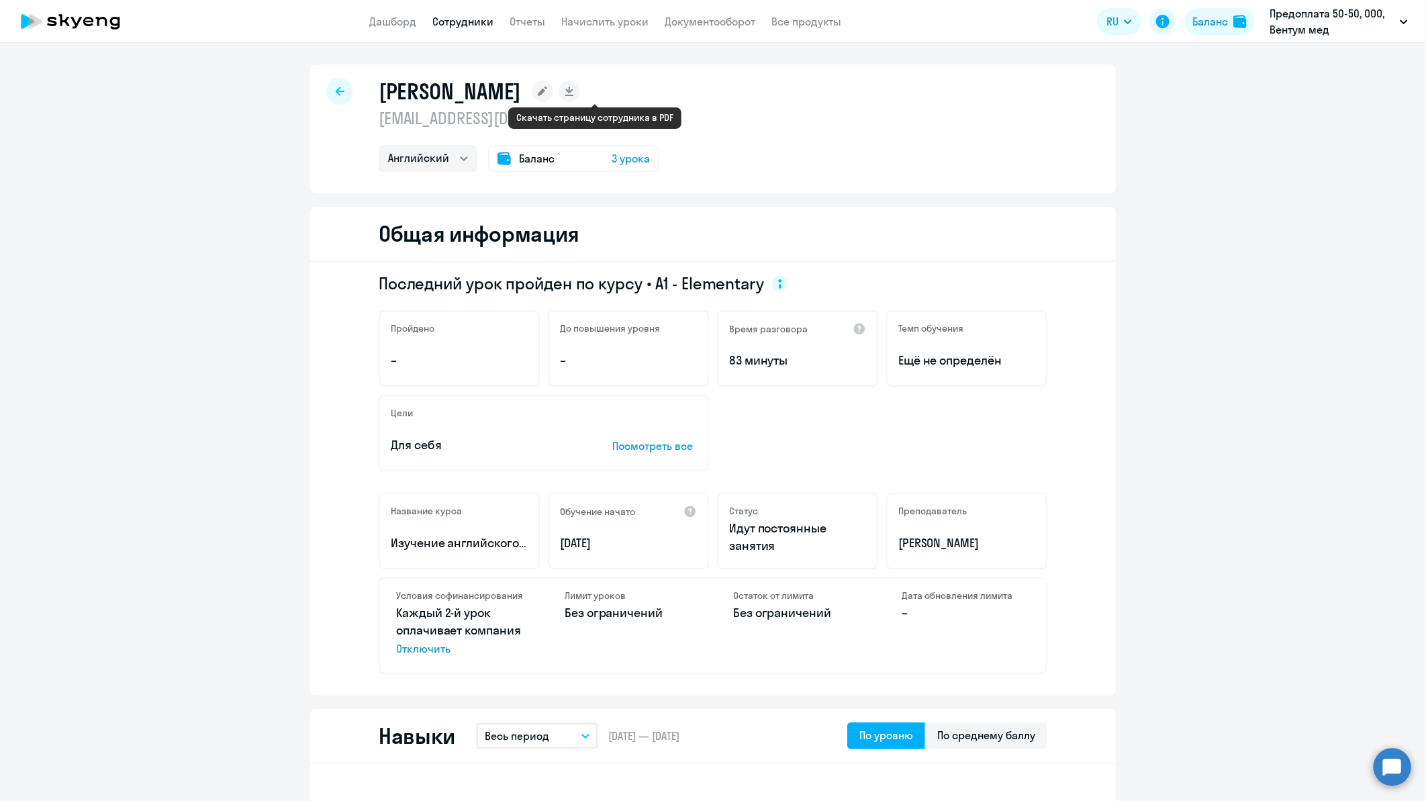
click at [580, 89] on rect at bounding box center [569, 91] width 21 height 21
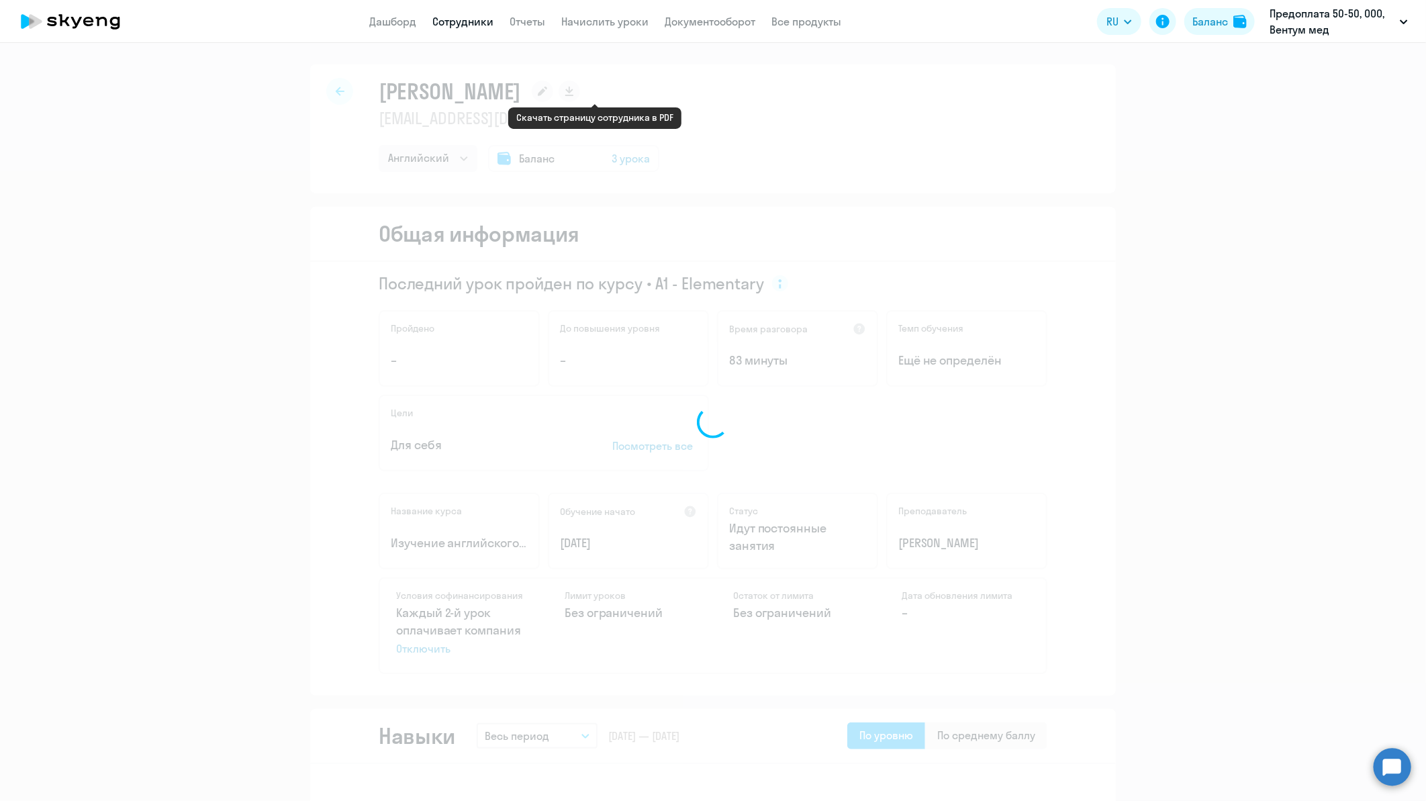
select select "english"
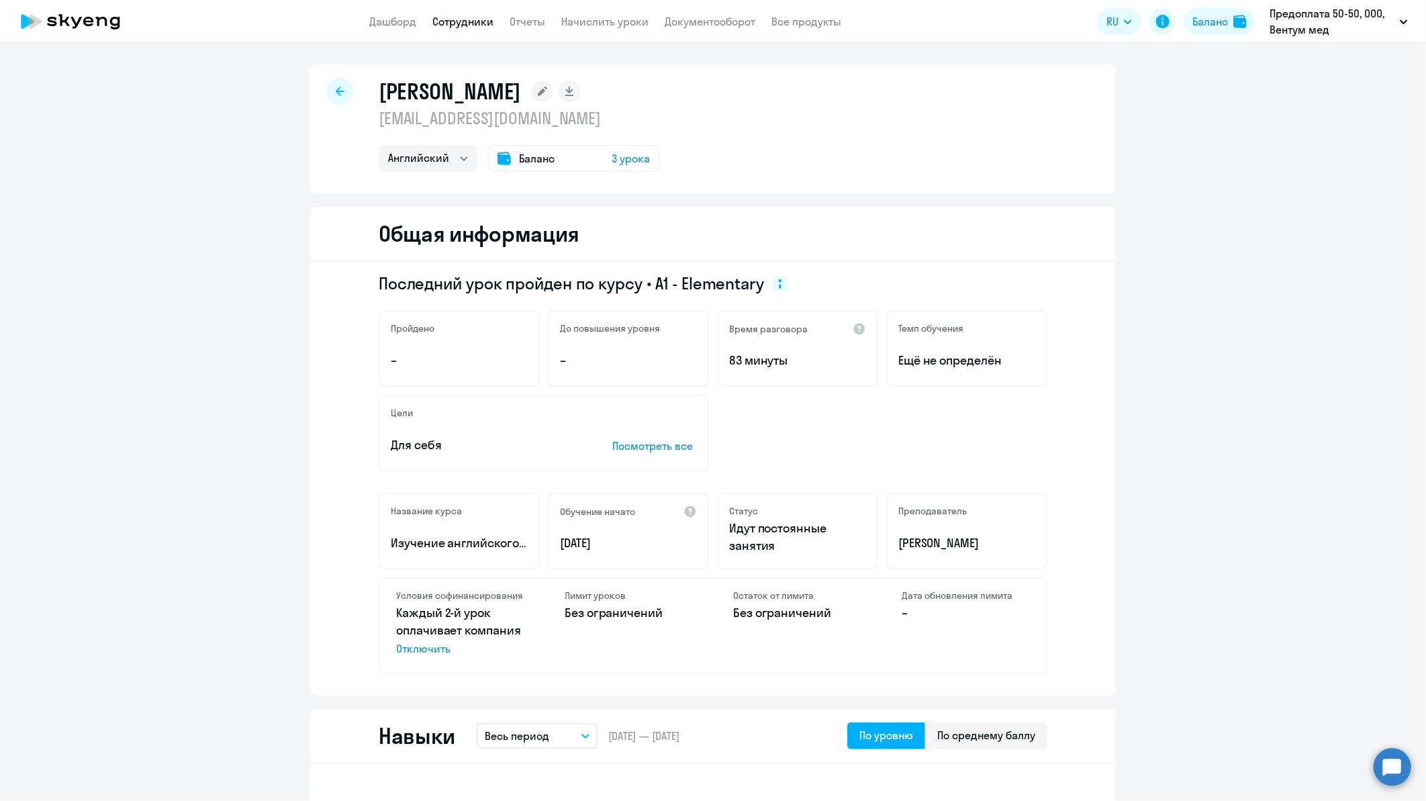
click at [614, 158] on span "3 урока" at bounding box center [631, 158] width 38 height 16
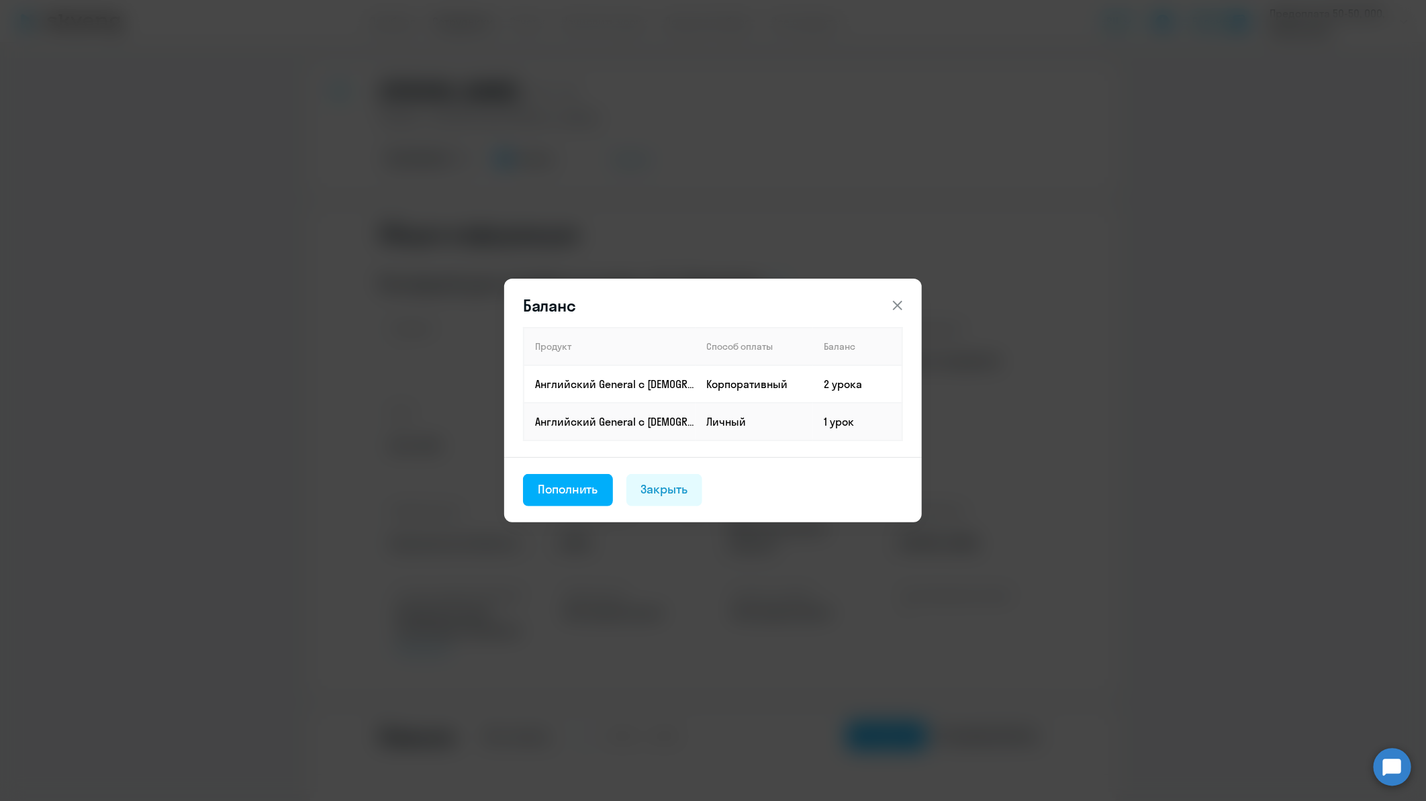
click at [895, 304] on icon at bounding box center [897, 305] width 9 height 9
